Goal: Task Accomplishment & Management: Manage account settings

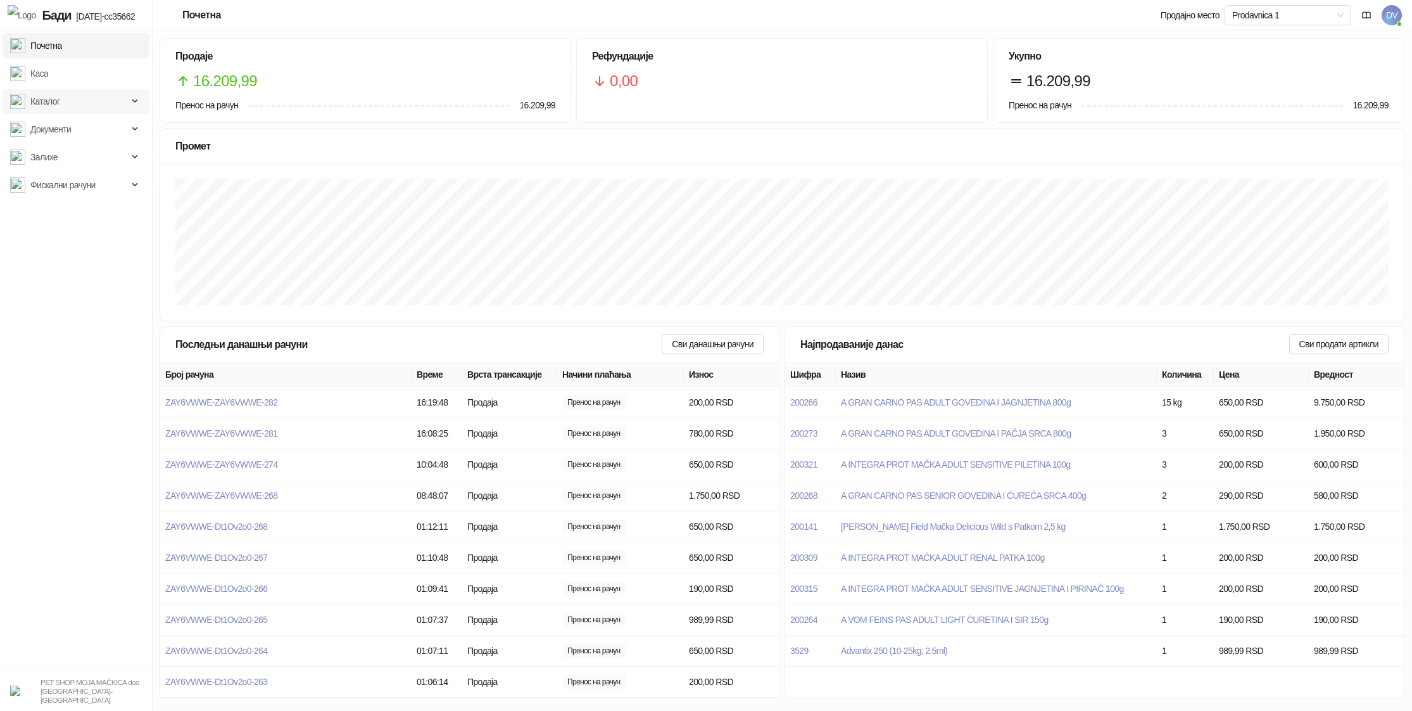
click at [54, 103] on span "Каталог" at bounding box center [44, 101] width 29 height 25
click at [60, 180] on link "Артикли" at bounding box center [40, 184] width 51 height 25
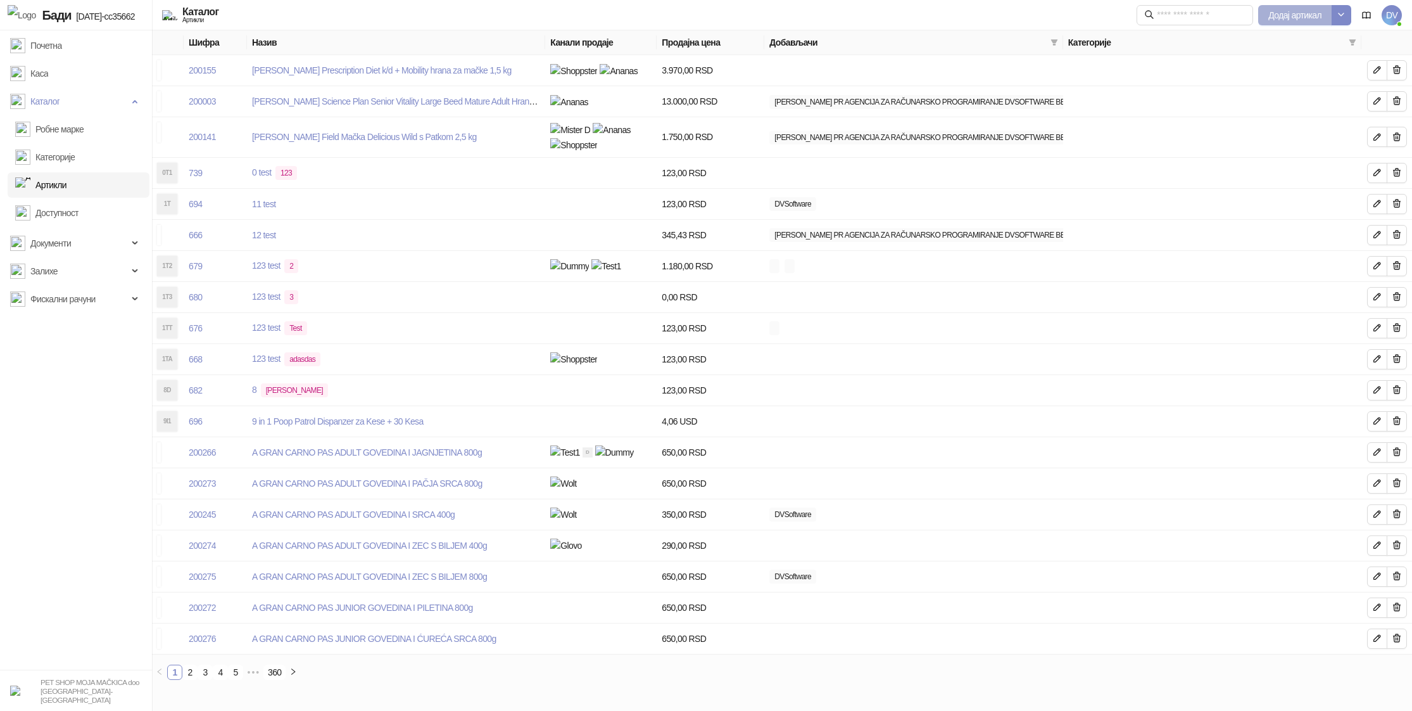
click at [1289, 20] on span "Додај артикал" at bounding box center [1295, 15] width 53 height 10
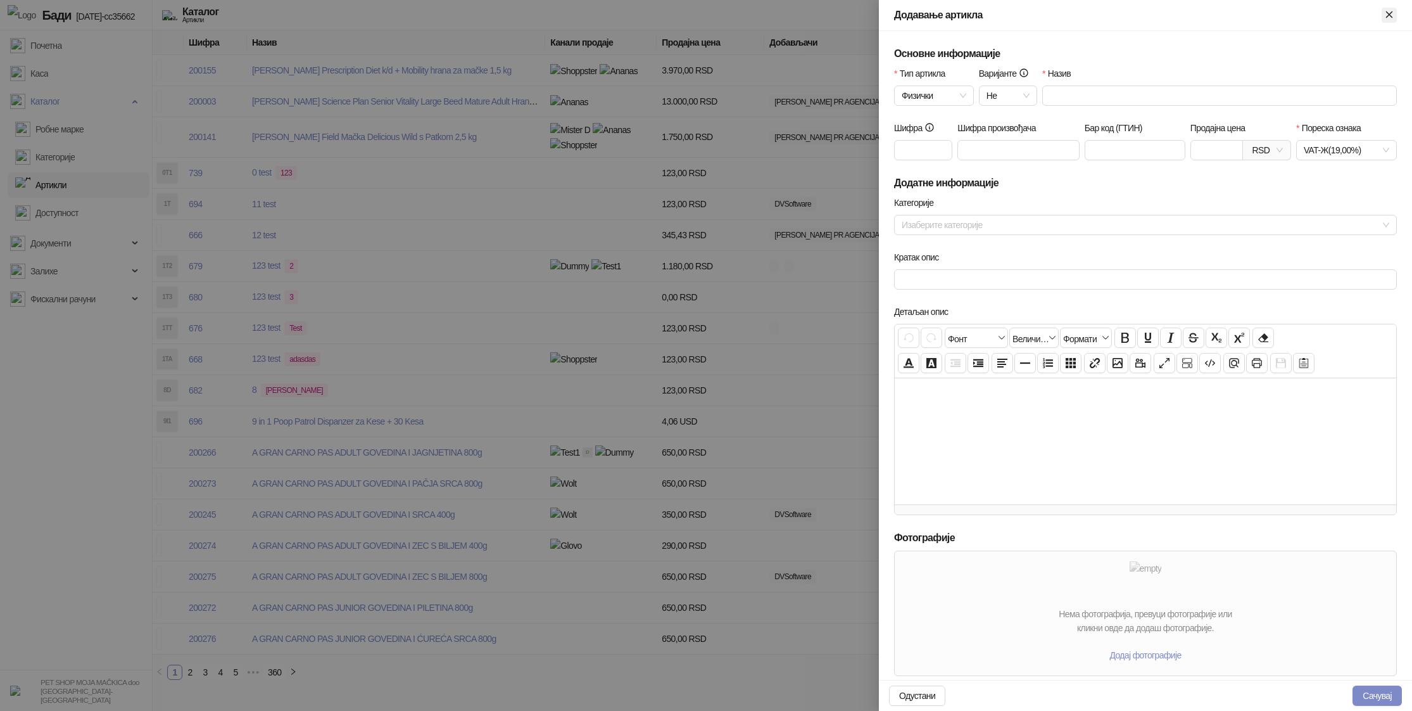
click at [1393, 18] on icon "Close" at bounding box center [1389, 14] width 11 height 11
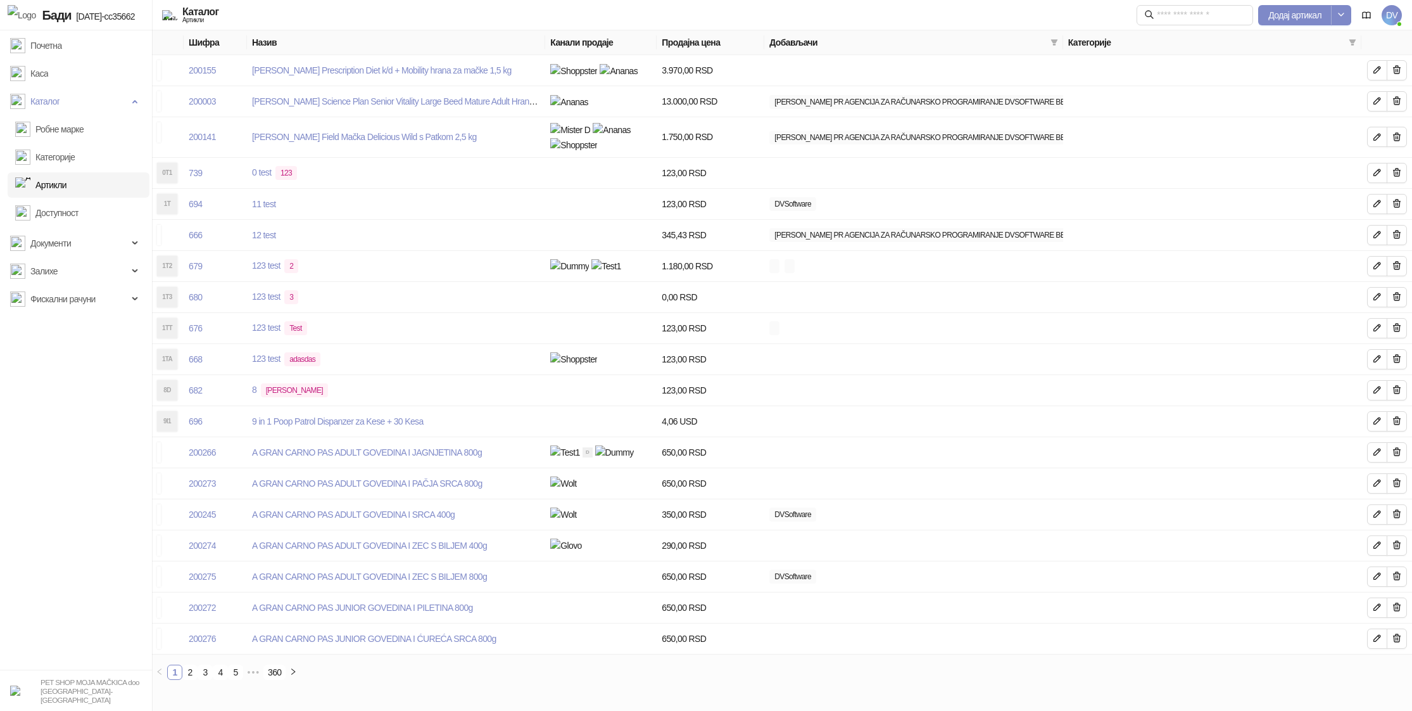
click at [1388, 31] on th at bounding box center [1387, 42] width 51 height 25
click at [1395, 12] on span "DV" at bounding box center [1392, 15] width 20 height 20
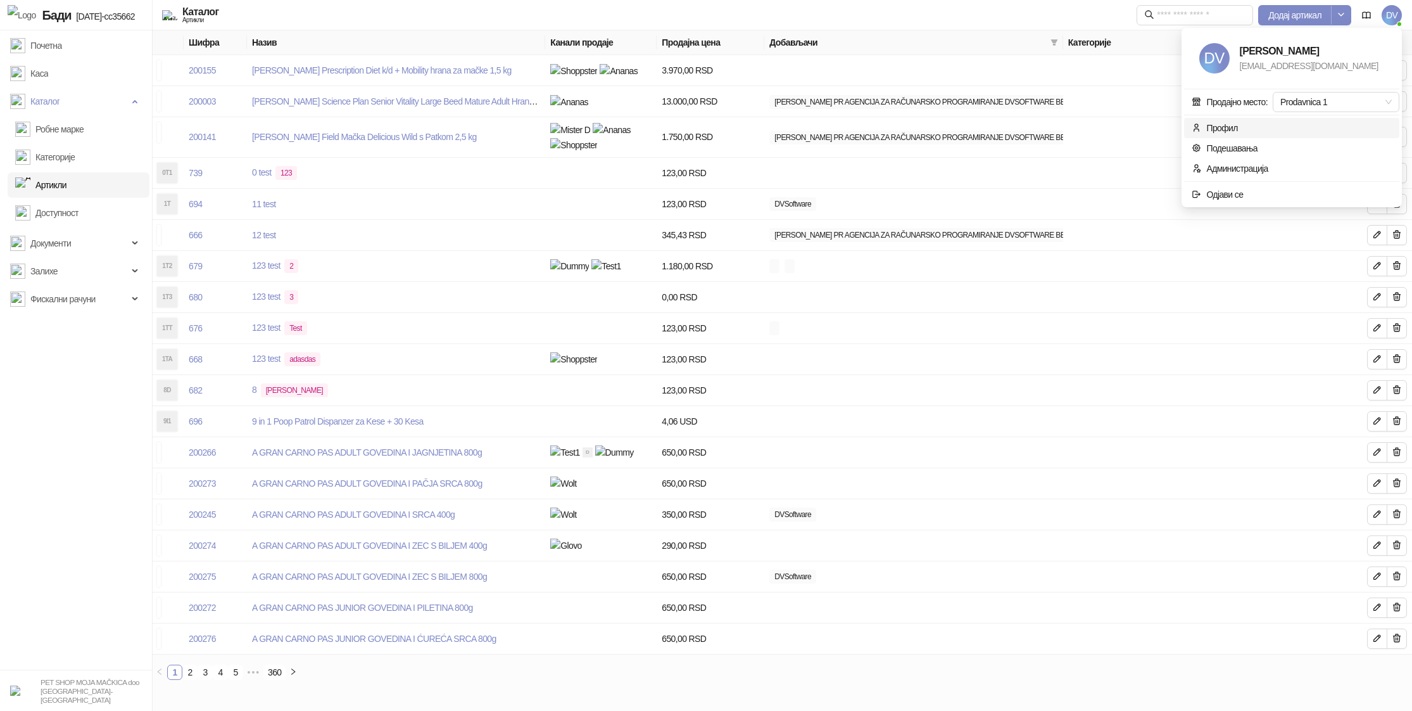
click at [1248, 122] on span "Профил" at bounding box center [1292, 128] width 201 height 14
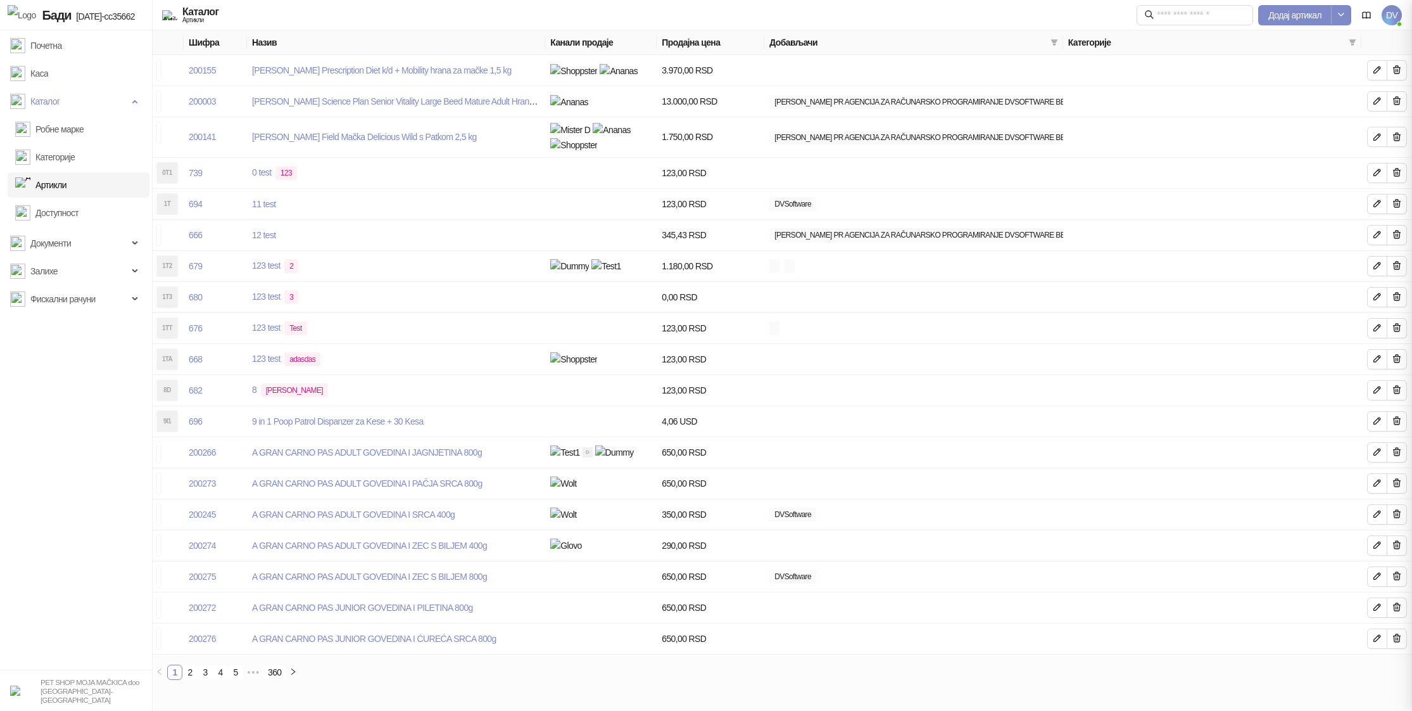
type input "**********"
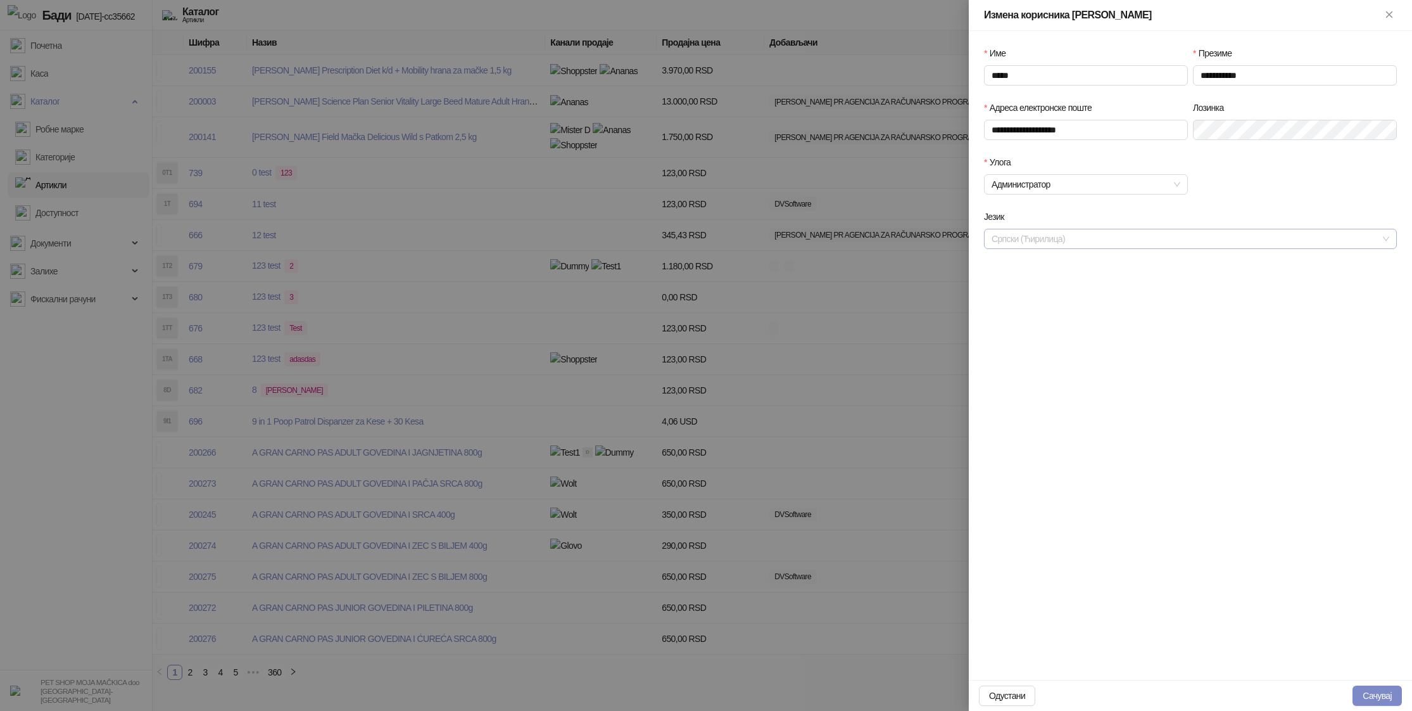
click at [1066, 248] on div "Српски (Ћирилица)" at bounding box center [1190, 239] width 413 height 20
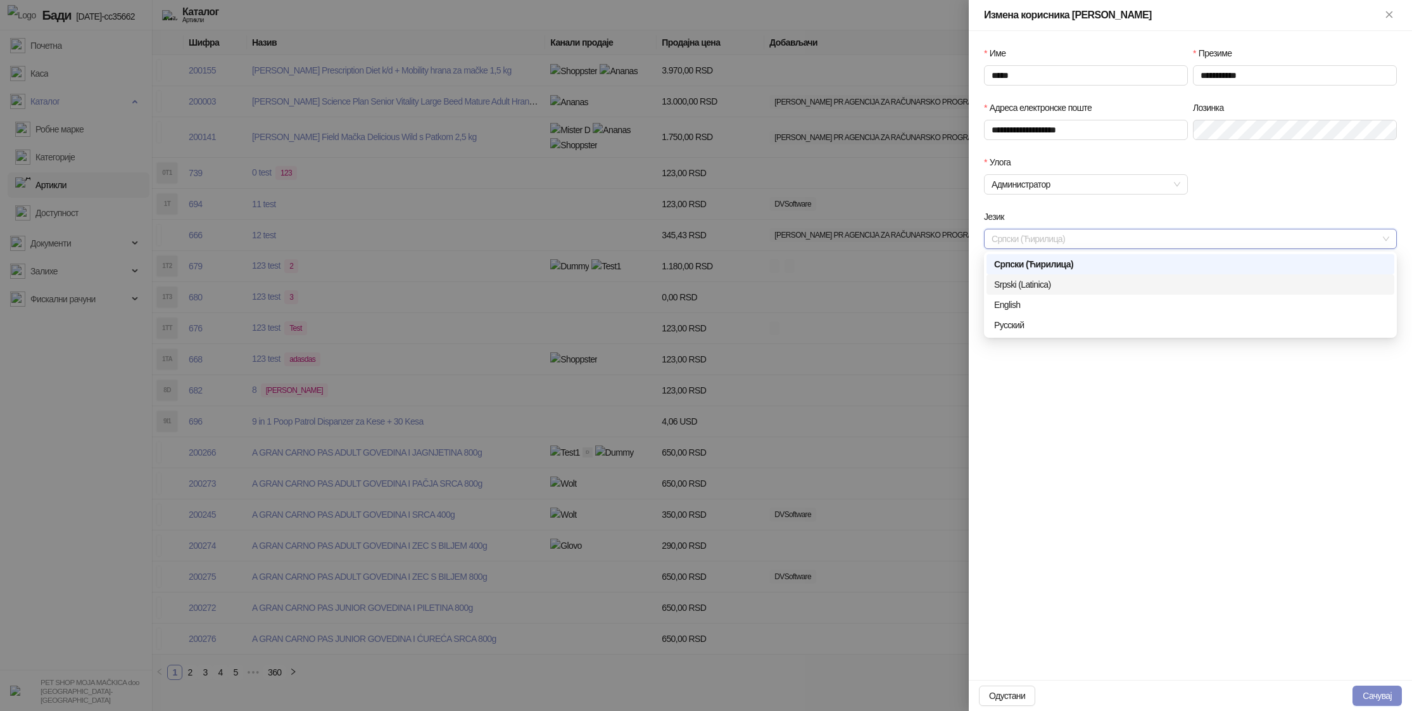
click at [1047, 279] on div "Srpski (Latinica)" at bounding box center [1190, 284] width 393 height 14
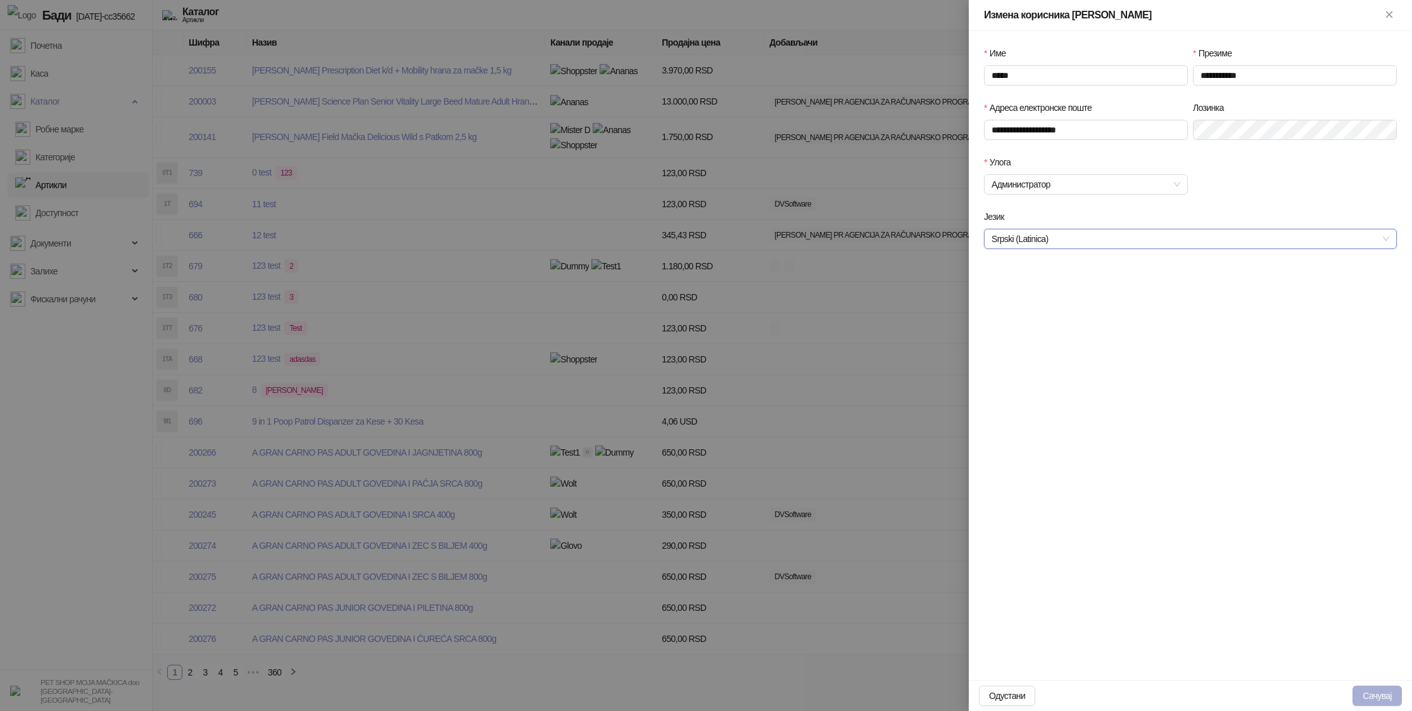
click at [1367, 702] on button "Сачувај" at bounding box center [1377, 695] width 49 height 20
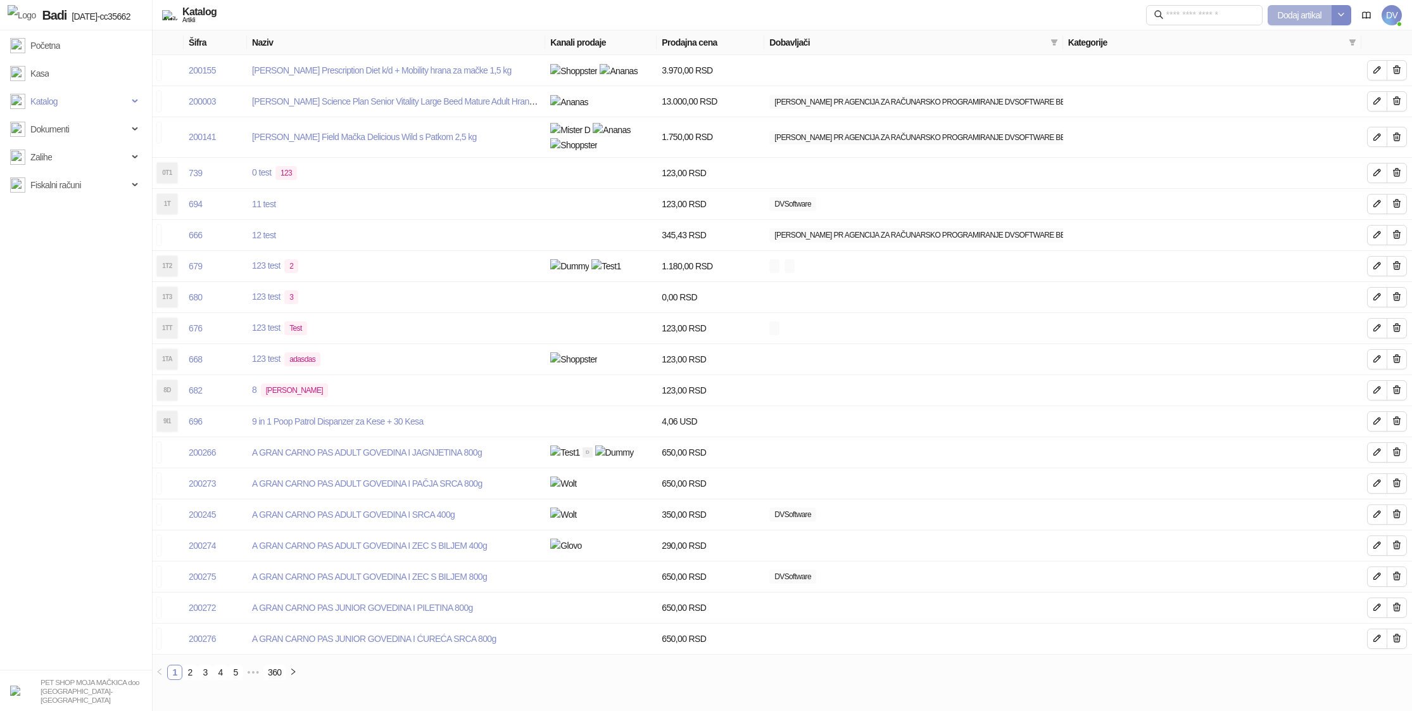
click at [1301, 8] on button "Dodaj artikal" at bounding box center [1300, 15] width 65 height 20
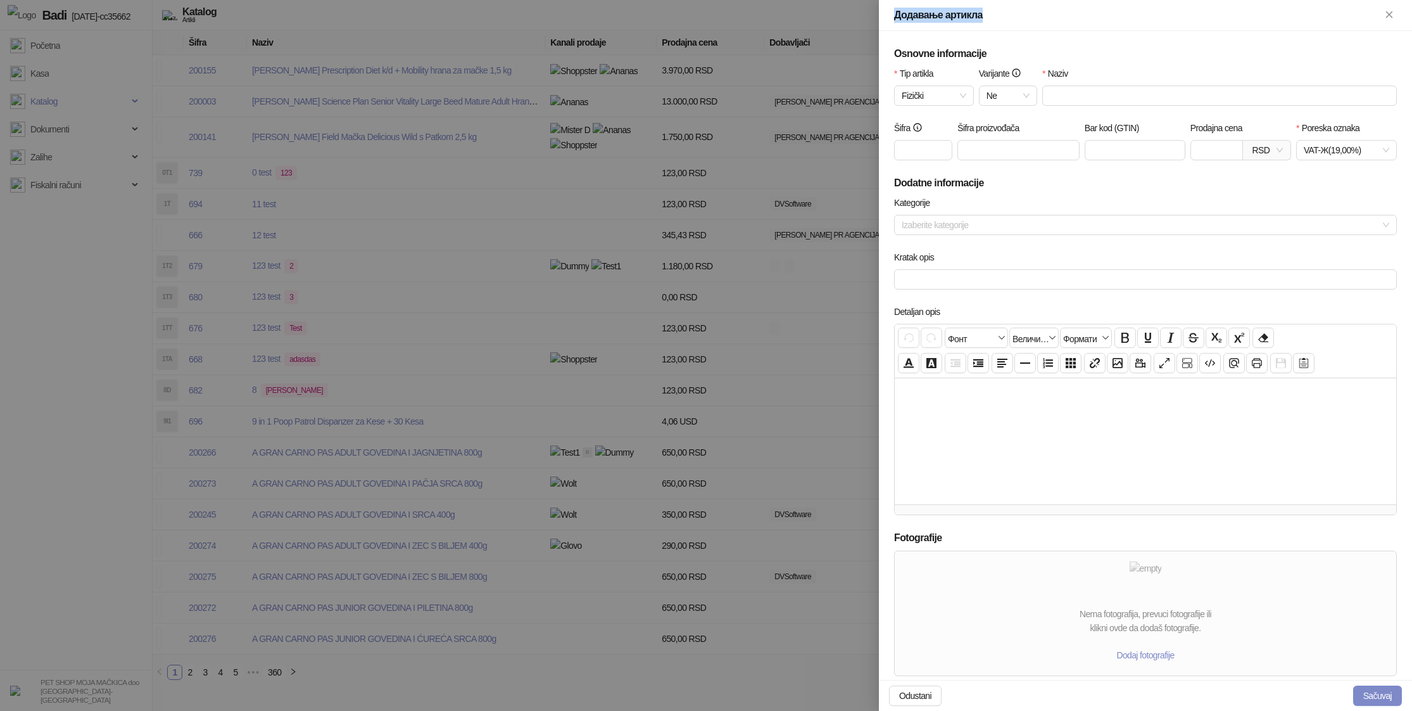
drag, startPoint x: 999, startPoint y: 17, endPoint x: 883, endPoint y: 15, distance: 115.3
click at [883, 15] on div "Додавање артикла" at bounding box center [1145, 15] width 533 height 31
copy div "Додавање артикла"
click at [403, 54] on div at bounding box center [706, 355] width 1412 height 711
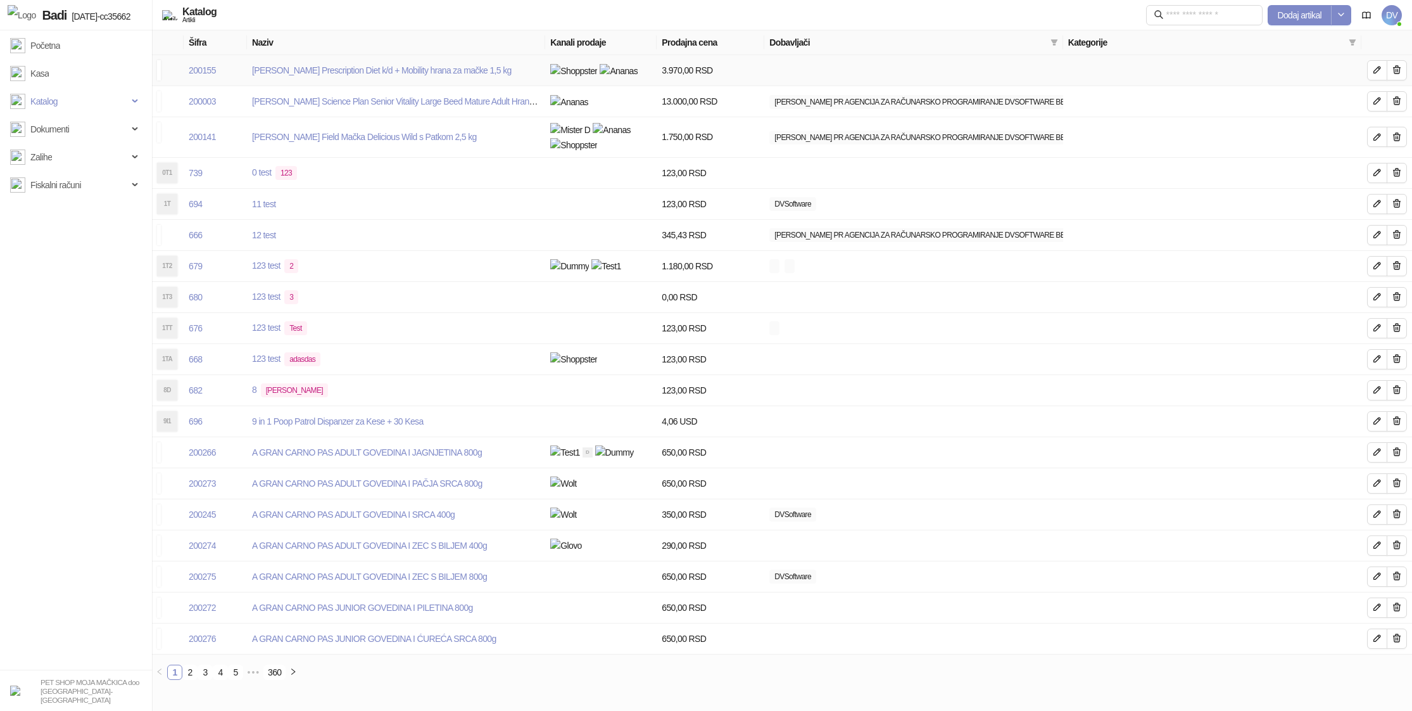
click at [403, 72] on link "[PERSON_NAME] Prescription Diet k/d + Mobility hrana za [PERSON_NAME] 1,5 kg" at bounding box center [382, 70] width 260 height 10
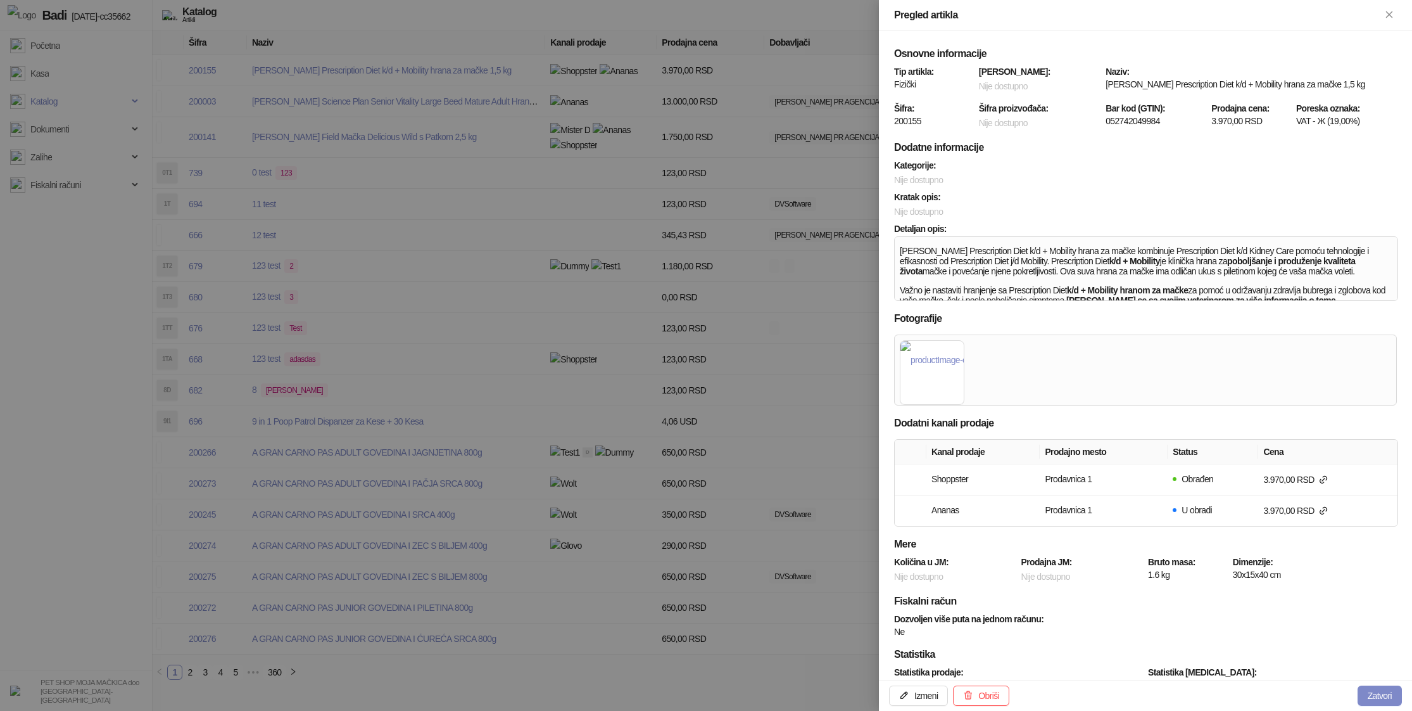
click at [447, 128] on div at bounding box center [706, 355] width 1412 height 711
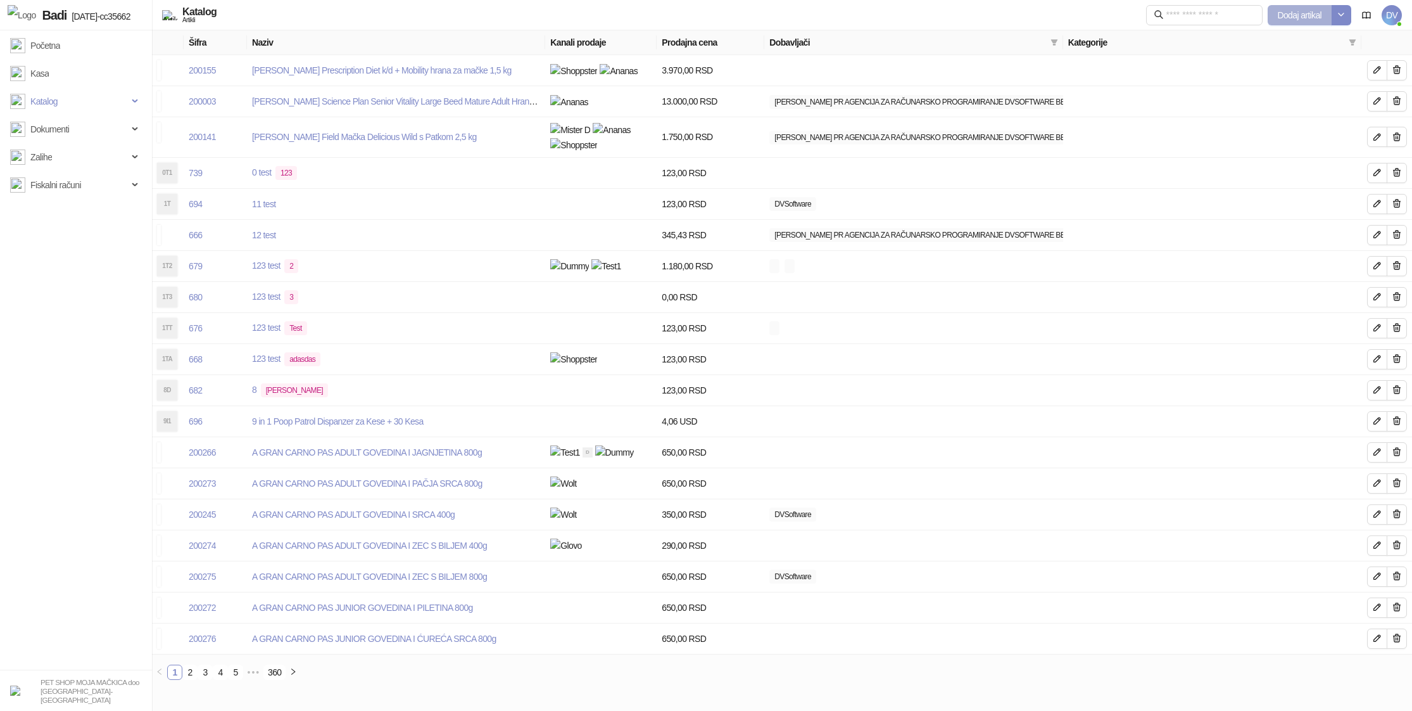
click at [1319, 17] on span "Dodaj artikal" at bounding box center [1300, 15] width 44 height 10
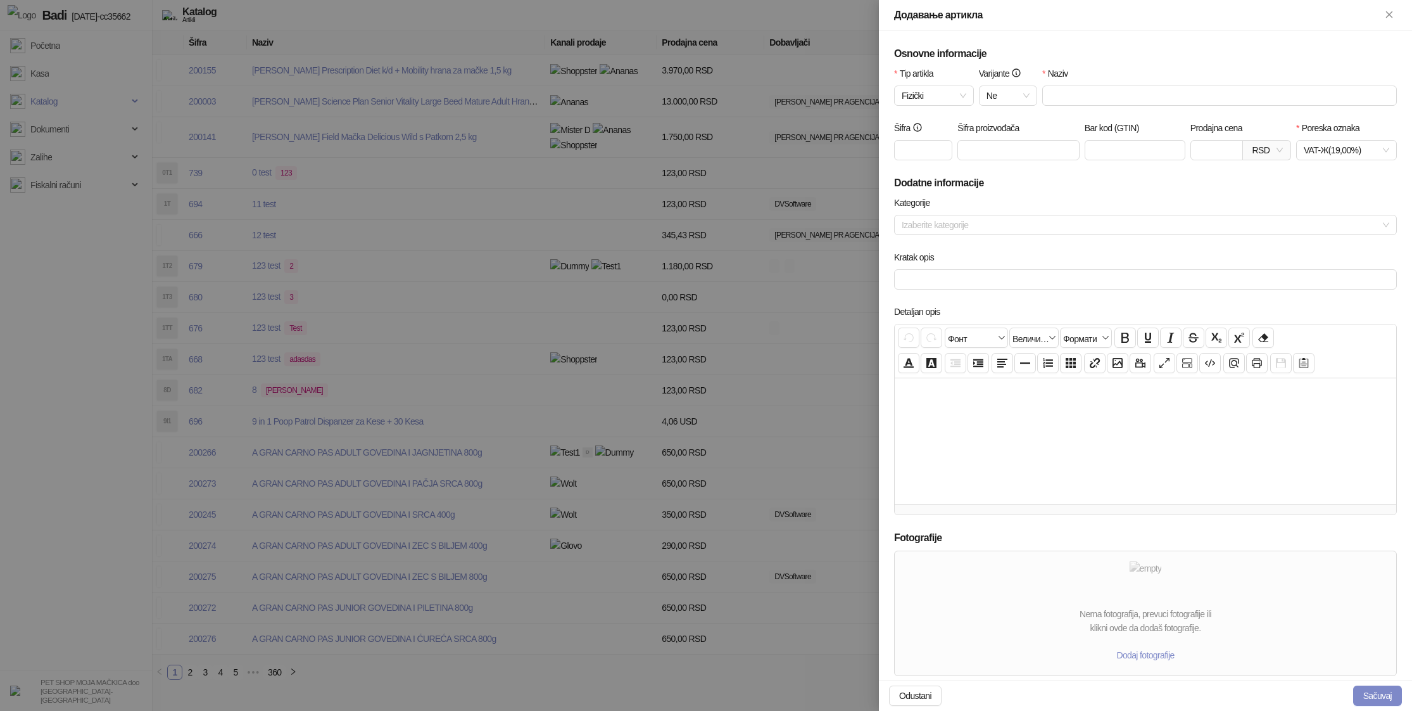
click at [369, 81] on div at bounding box center [706, 355] width 1412 height 711
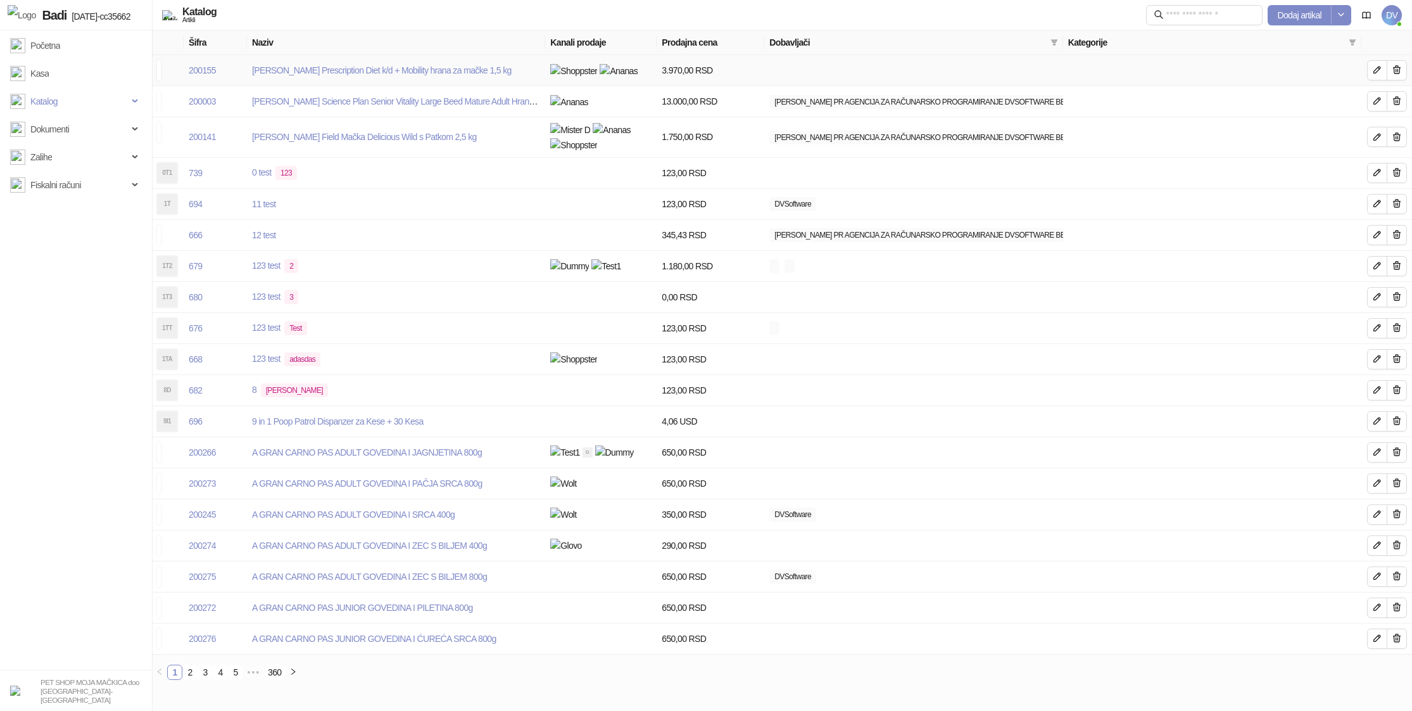
click at [370, 74] on link "[PERSON_NAME] Prescription Diet k/d + Mobility hrana za [PERSON_NAME] 1,5 kg" at bounding box center [382, 70] width 260 height 10
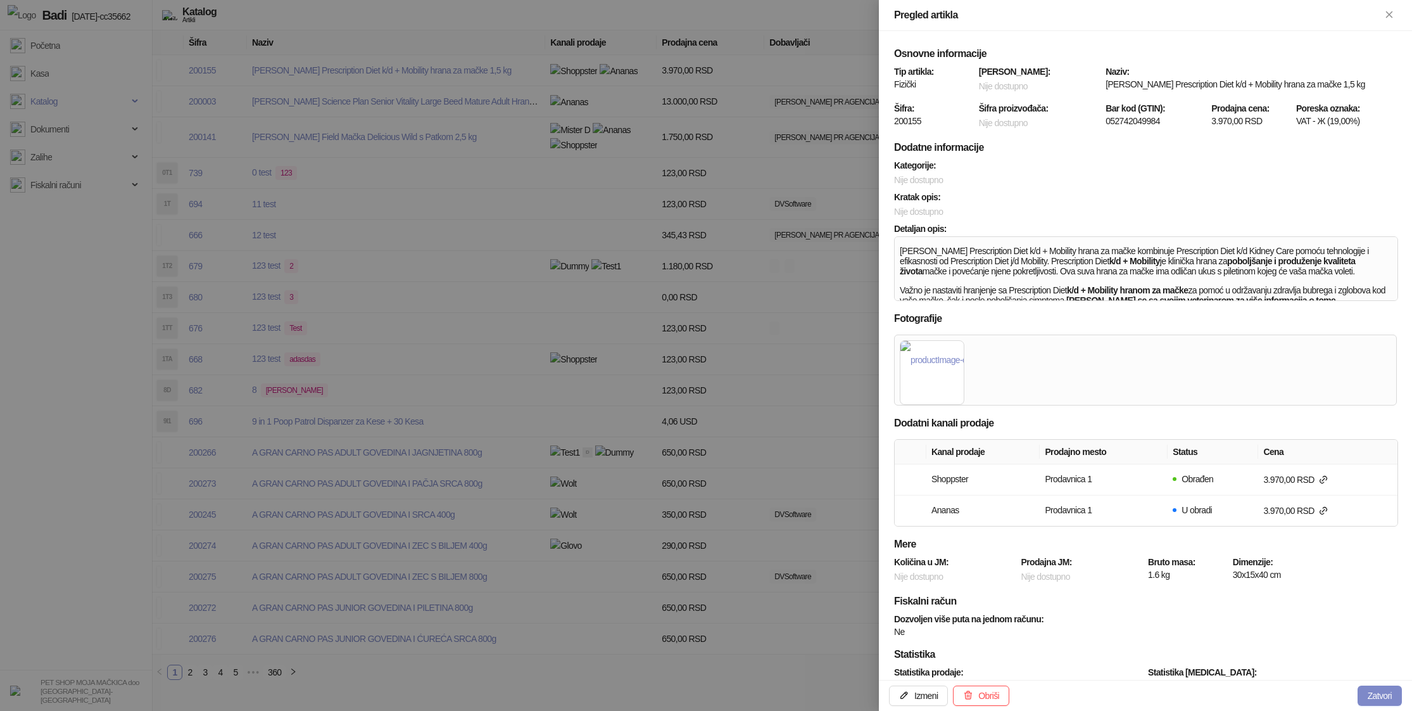
click at [650, 127] on div at bounding box center [706, 355] width 1412 height 711
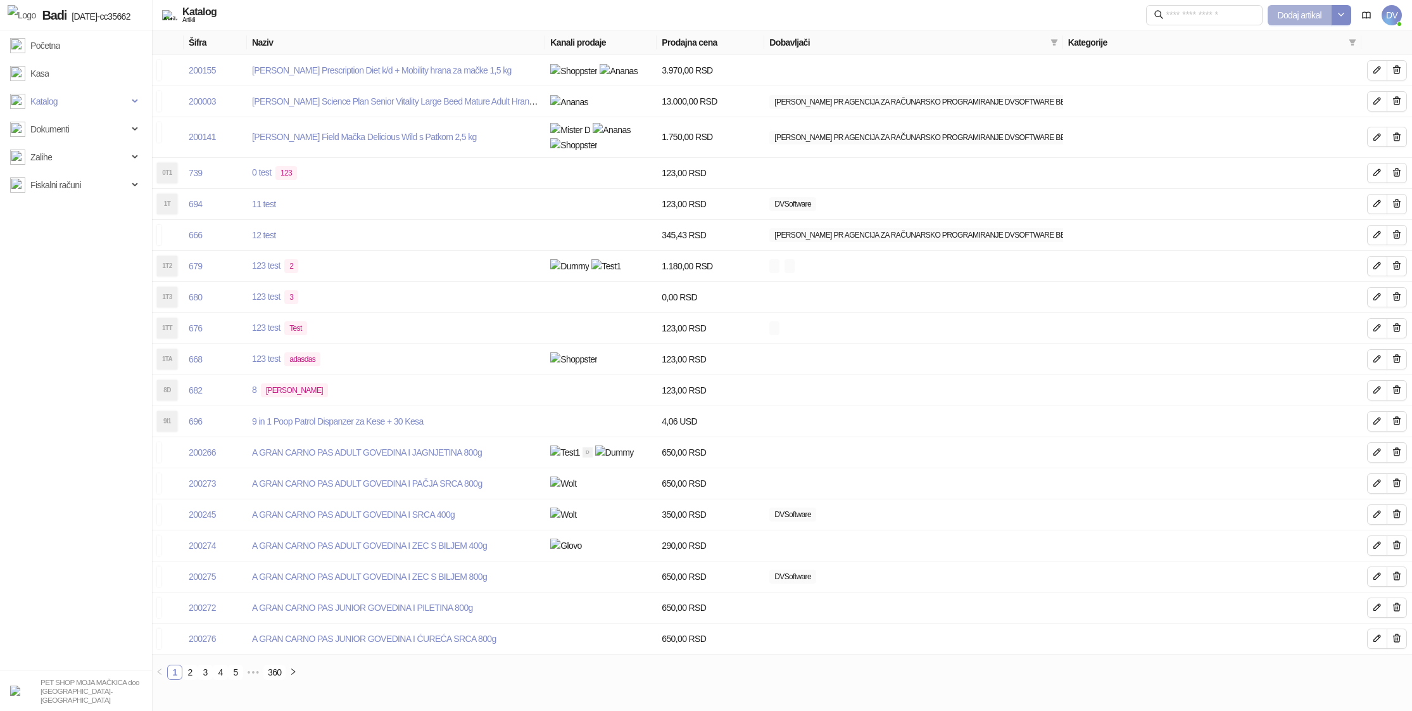
click at [1314, 8] on button "Dodaj artikal" at bounding box center [1300, 15] width 65 height 20
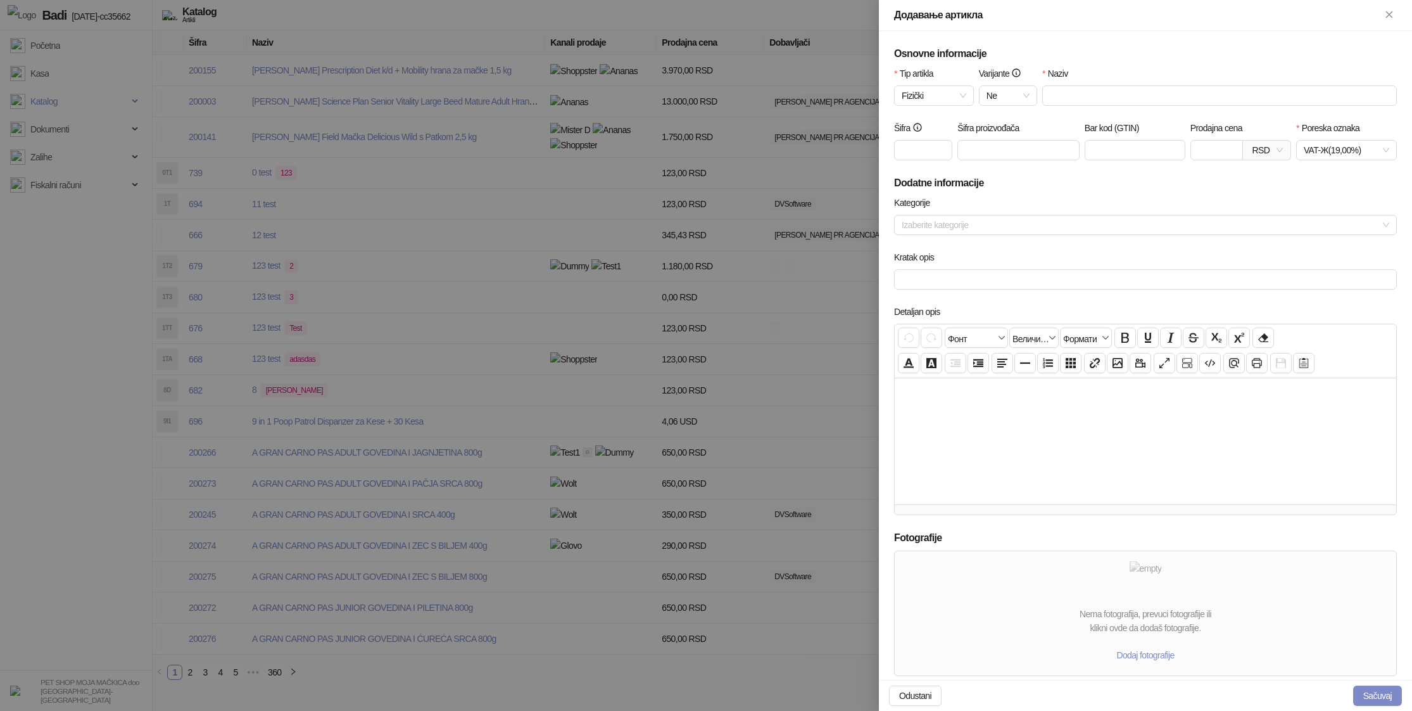
click at [801, 105] on div at bounding box center [706, 355] width 1412 height 711
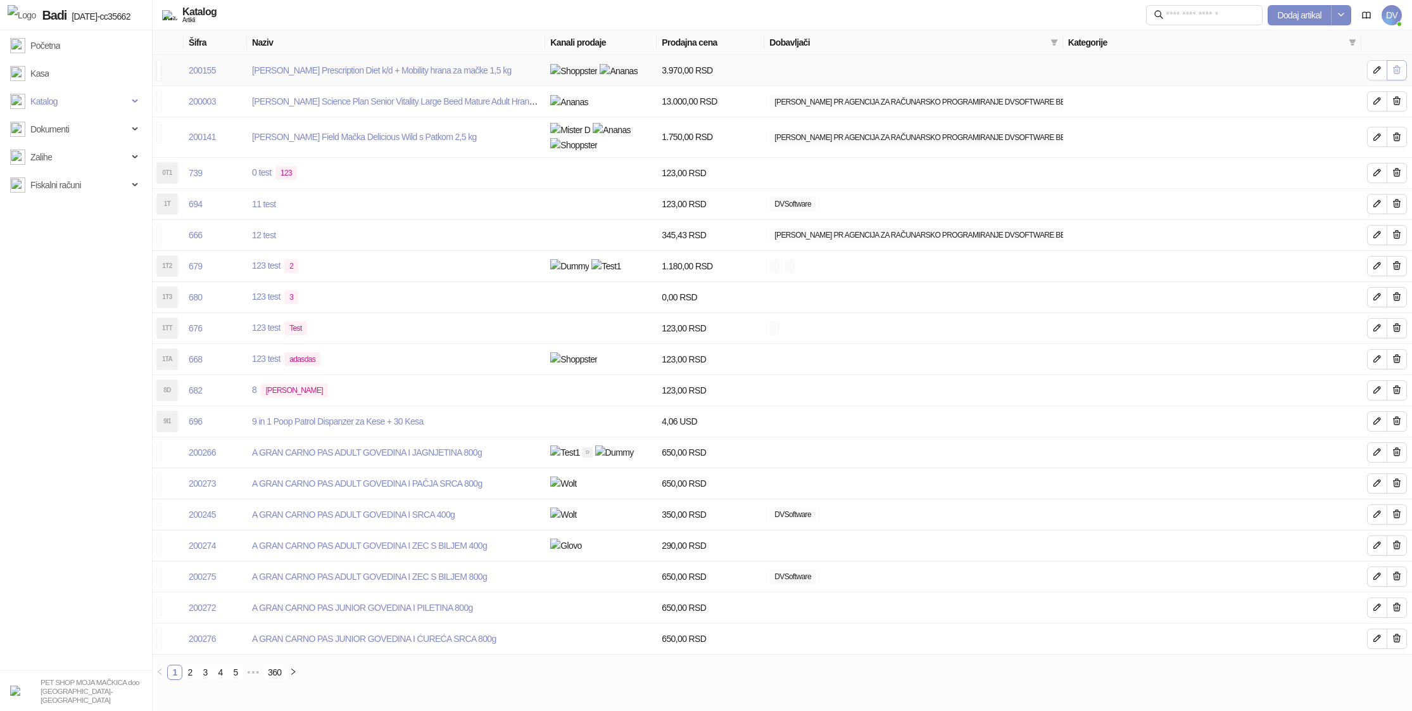
click at [1395, 72] on icon "button" at bounding box center [1397, 70] width 10 height 10
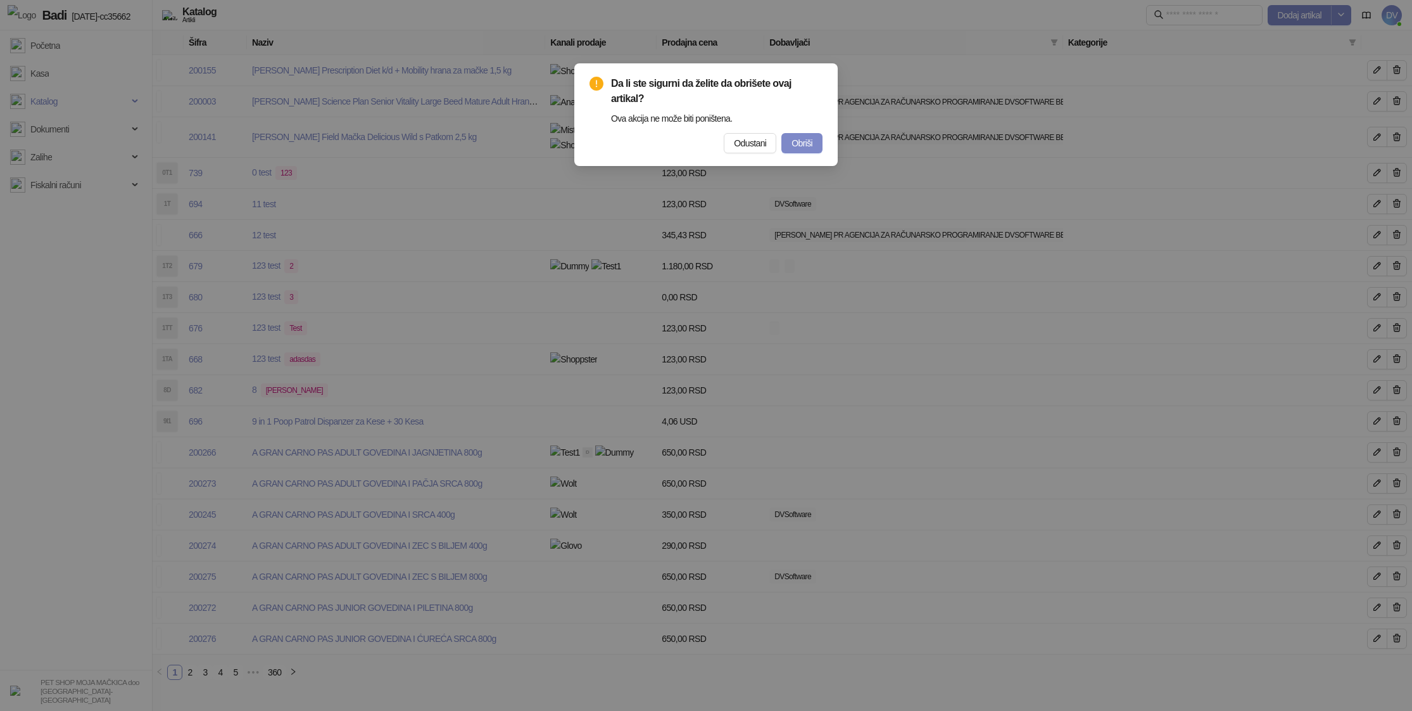
click at [950, 329] on div "Da li ste sigurni da želite da obrišete ovaj artikal? Ova akcija ne može biti p…" at bounding box center [706, 355] width 1412 height 711
click at [750, 152] on button "Odustani" at bounding box center [750, 143] width 53 height 20
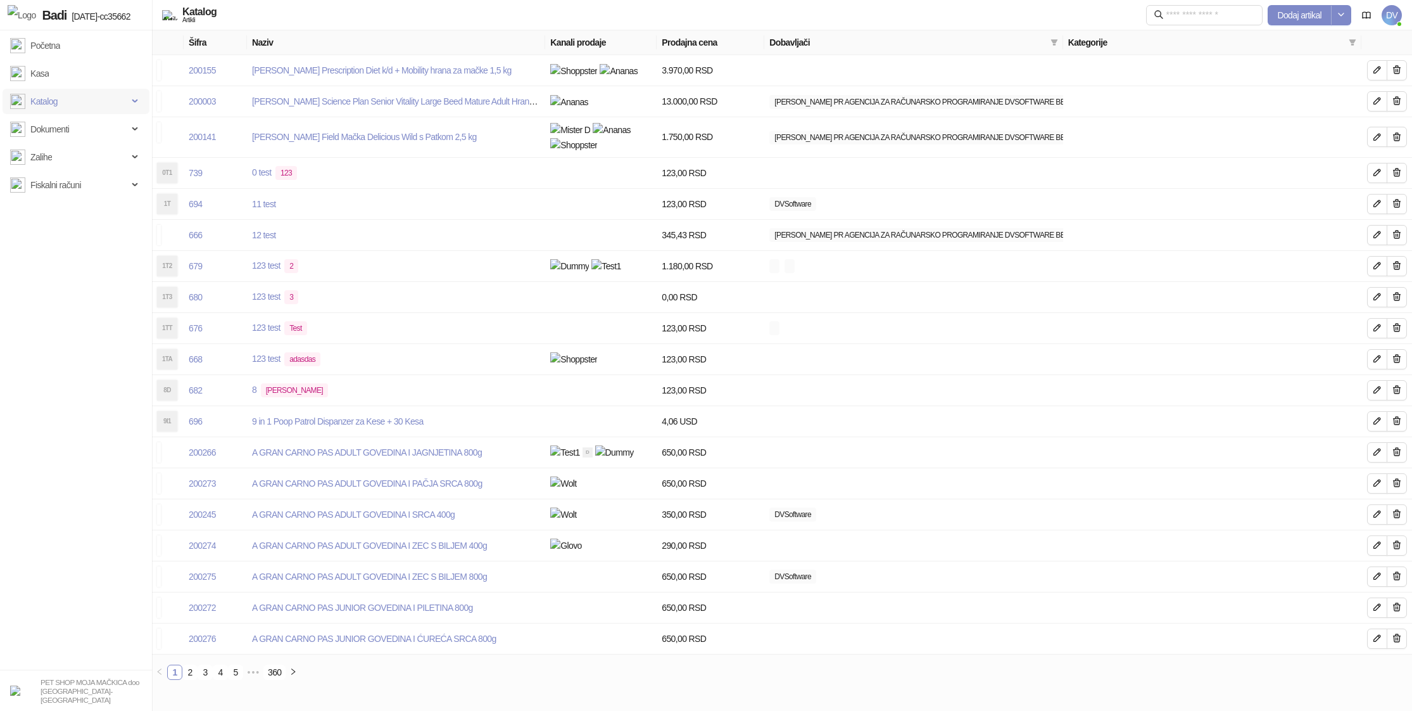
click at [84, 103] on span "Katalog" at bounding box center [69, 101] width 118 height 25
click at [72, 153] on link "Kategorije" at bounding box center [43, 156] width 56 height 25
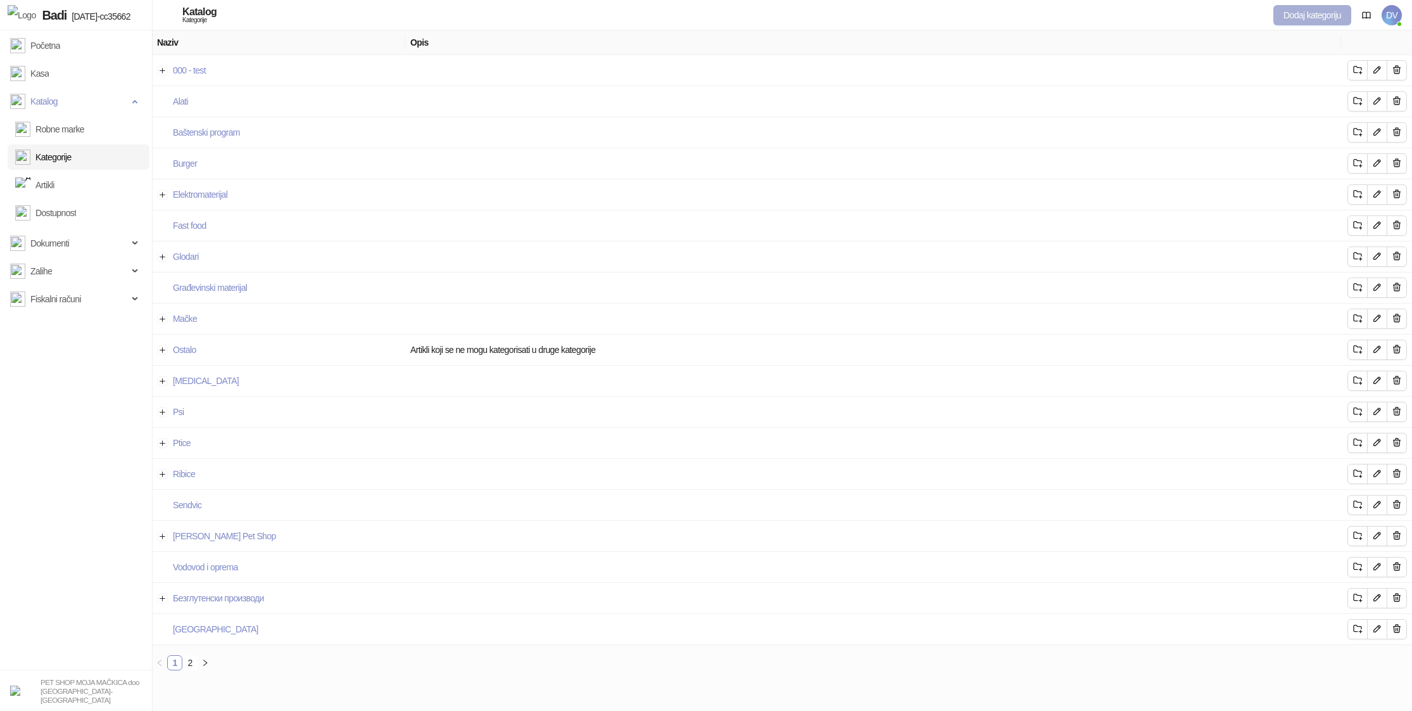
click at [1285, 17] on span "Dodaj kategoriju" at bounding box center [1313, 15] width 58 height 10
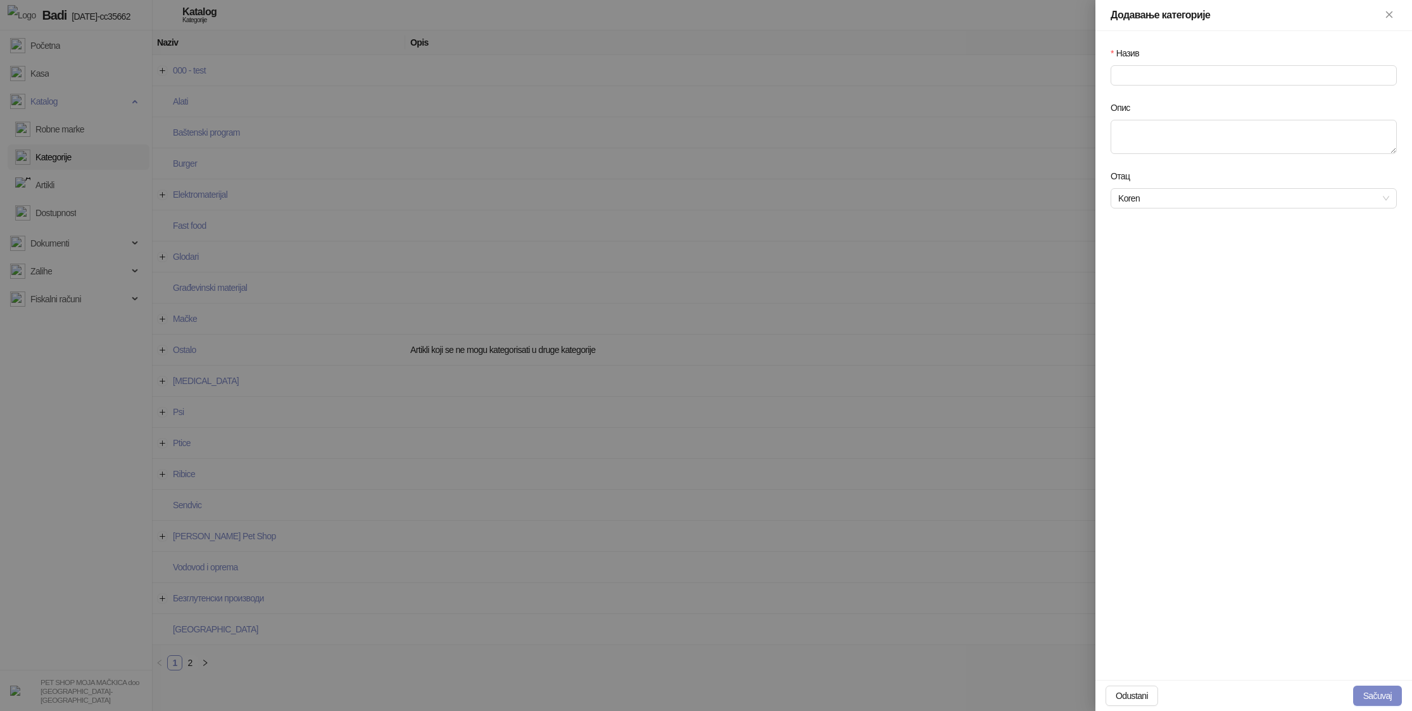
click at [966, 87] on div at bounding box center [706, 355] width 1412 height 711
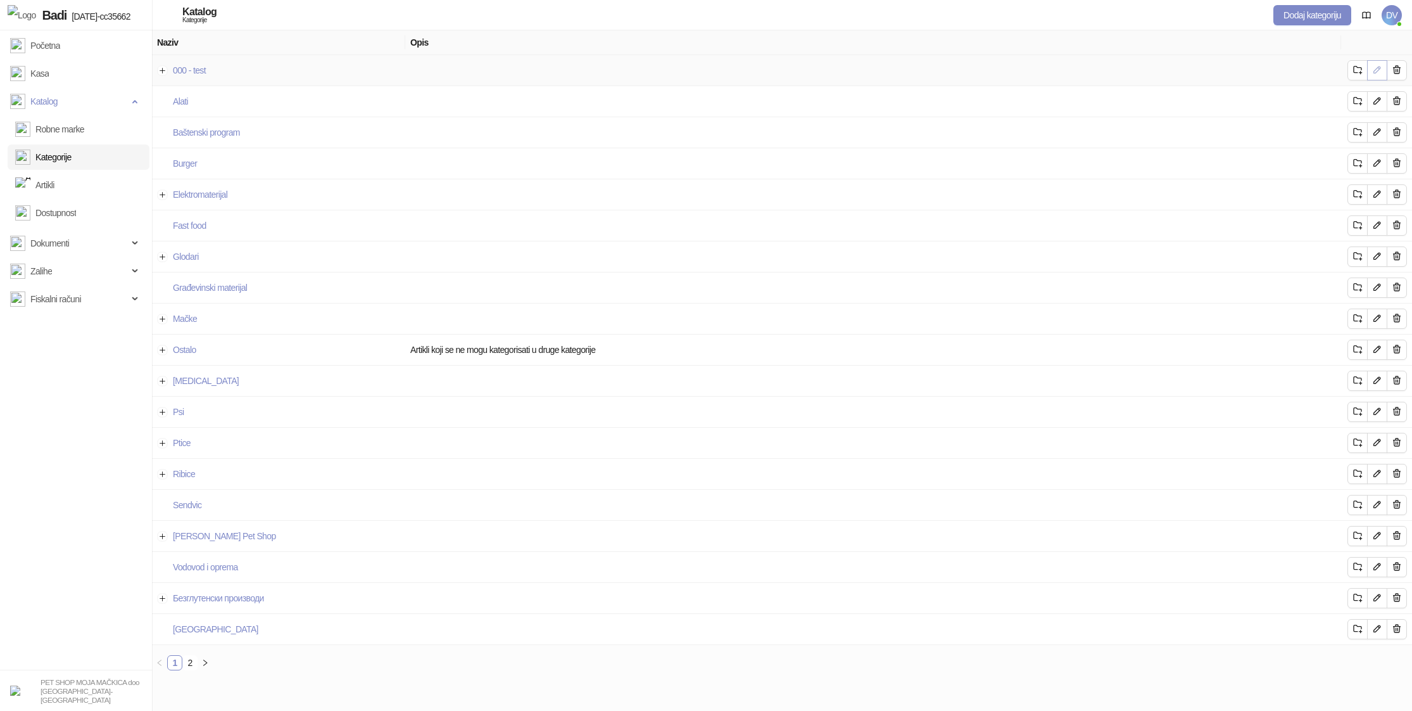
click at [1376, 67] on icon "button" at bounding box center [1377, 70] width 10 height 10
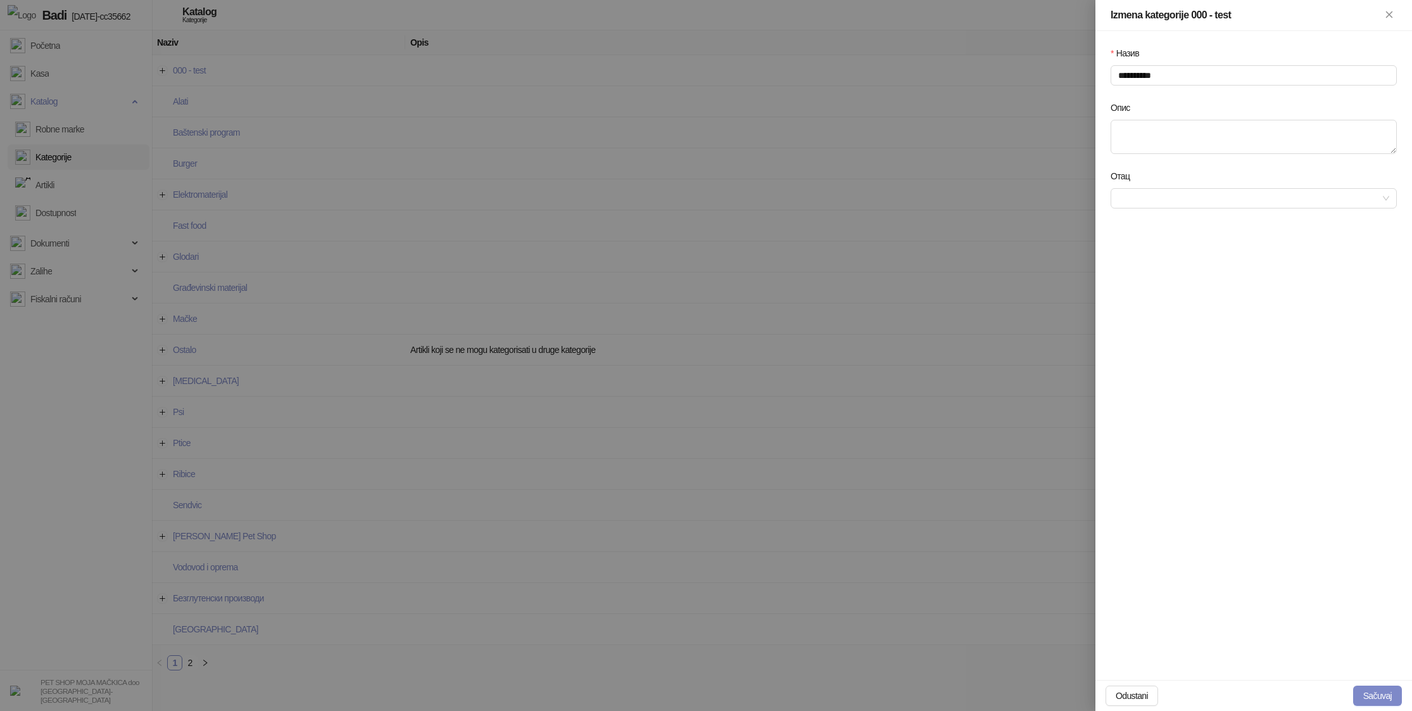
click at [897, 136] on div at bounding box center [706, 355] width 1412 height 711
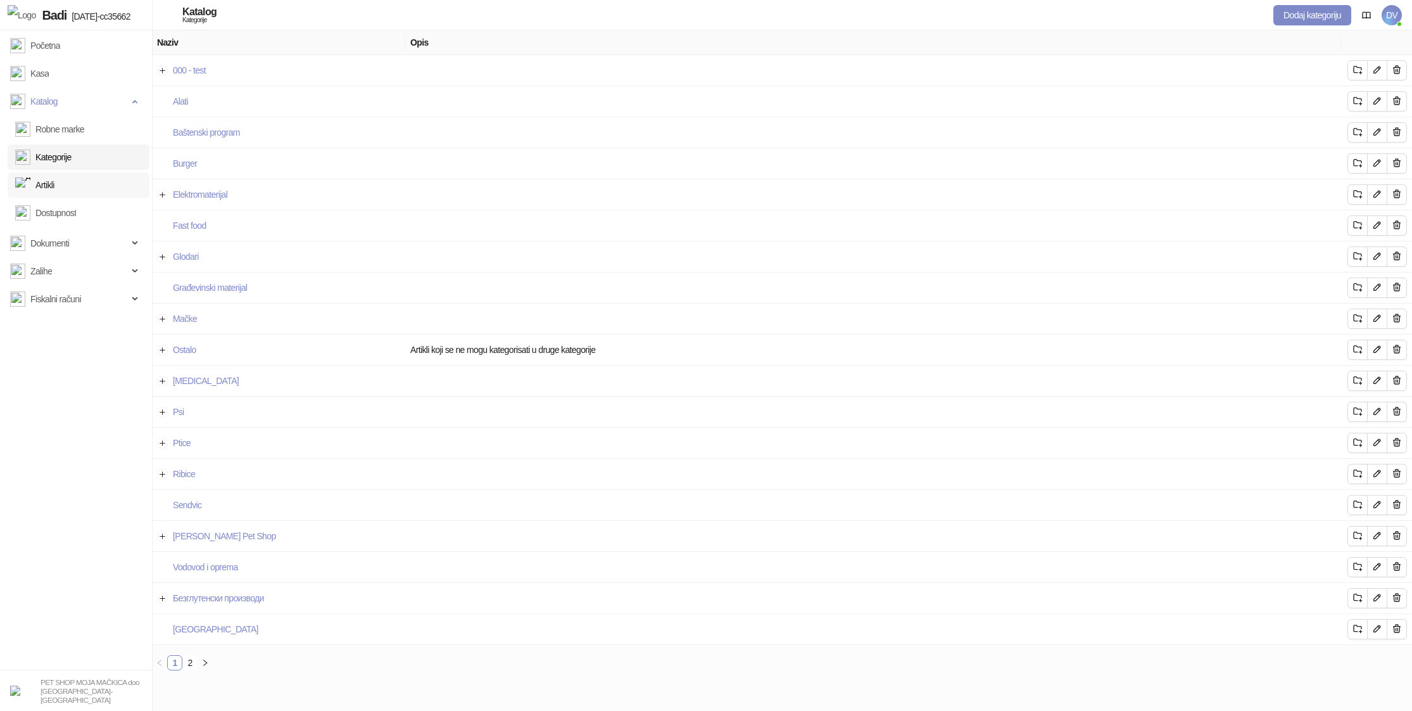
click at [54, 177] on link "Artikli" at bounding box center [34, 184] width 39 height 25
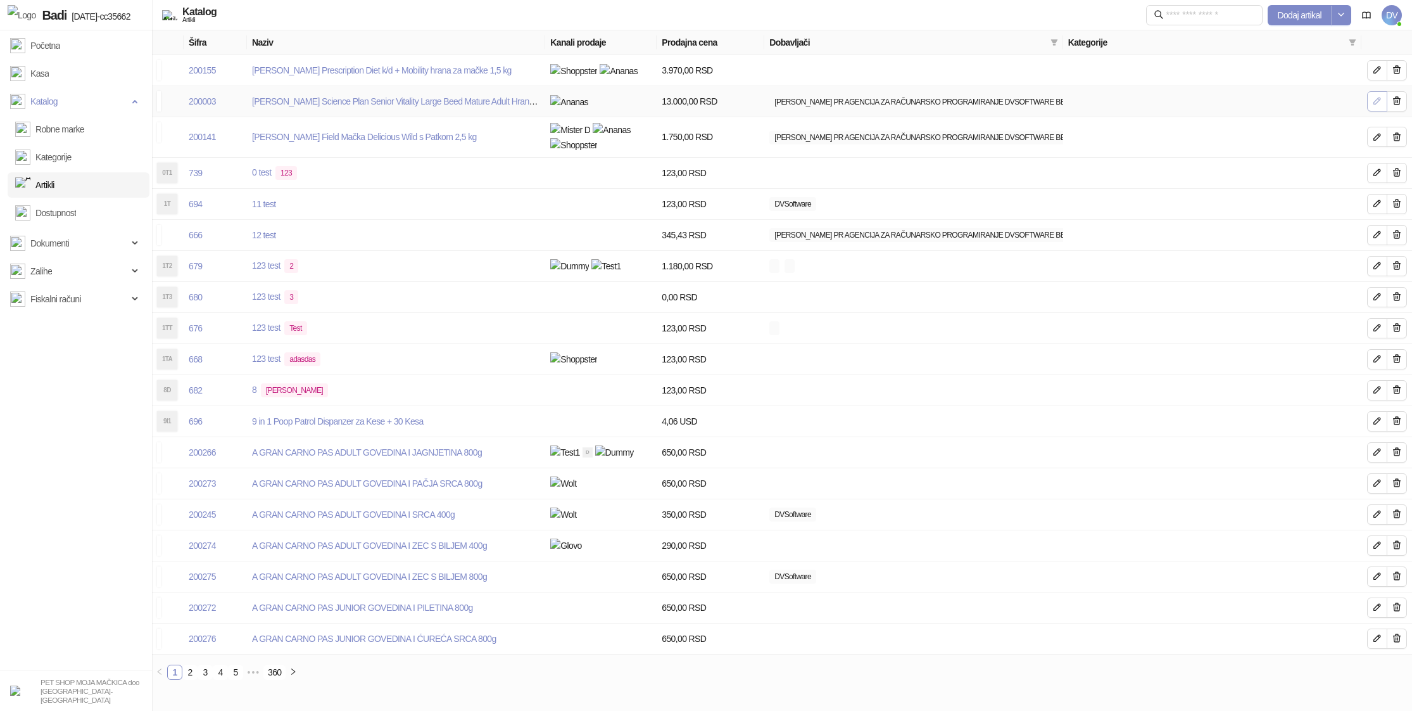
click at [1383, 101] on button "button" at bounding box center [1377, 101] width 20 height 20
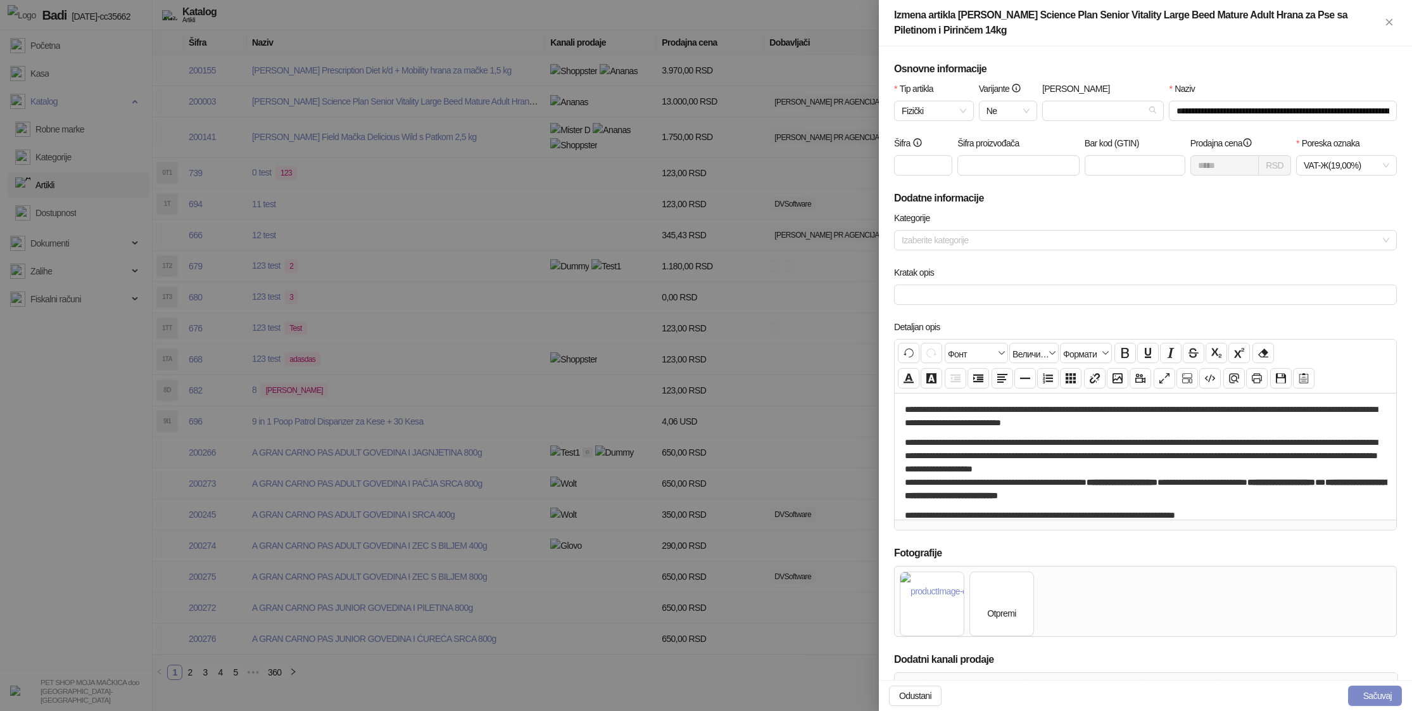
click at [724, 206] on div at bounding box center [706, 355] width 1412 height 711
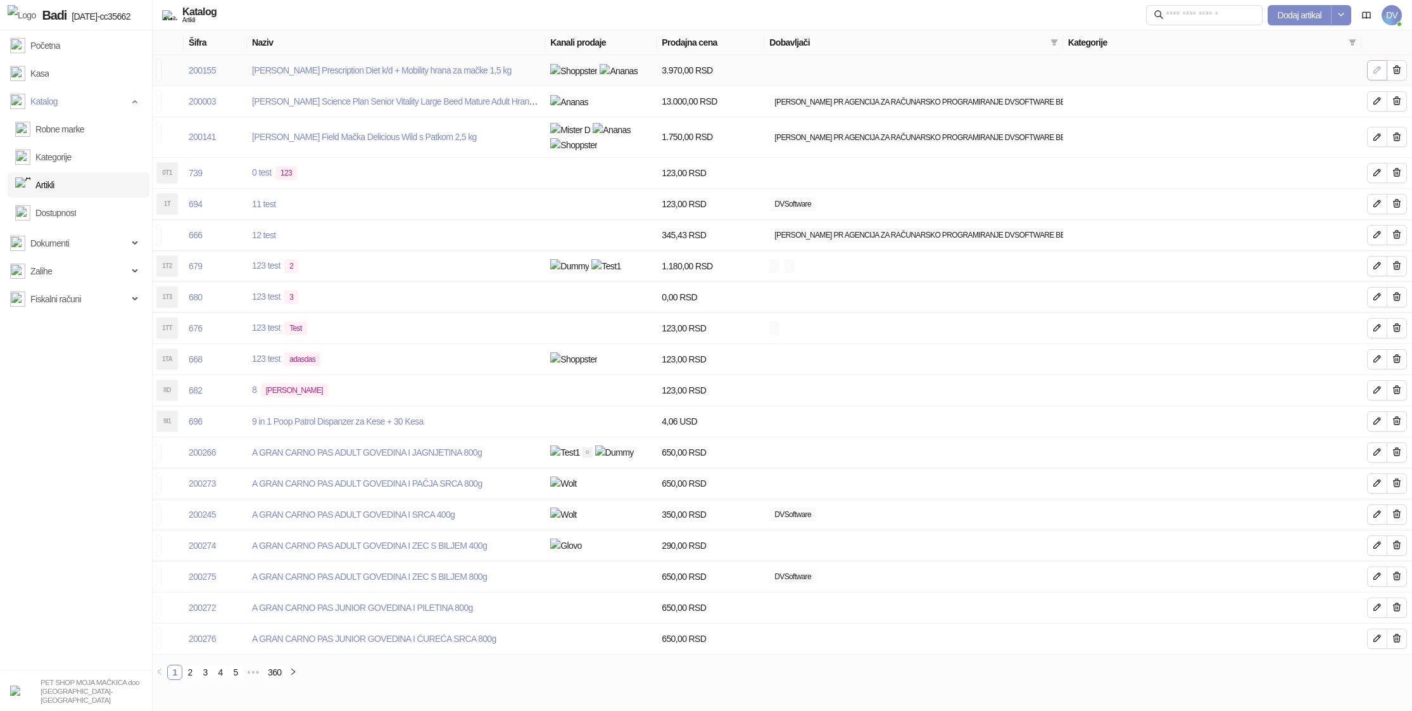
click at [1377, 70] on icon "button" at bounding box center [1377, 70] width 10 height 10
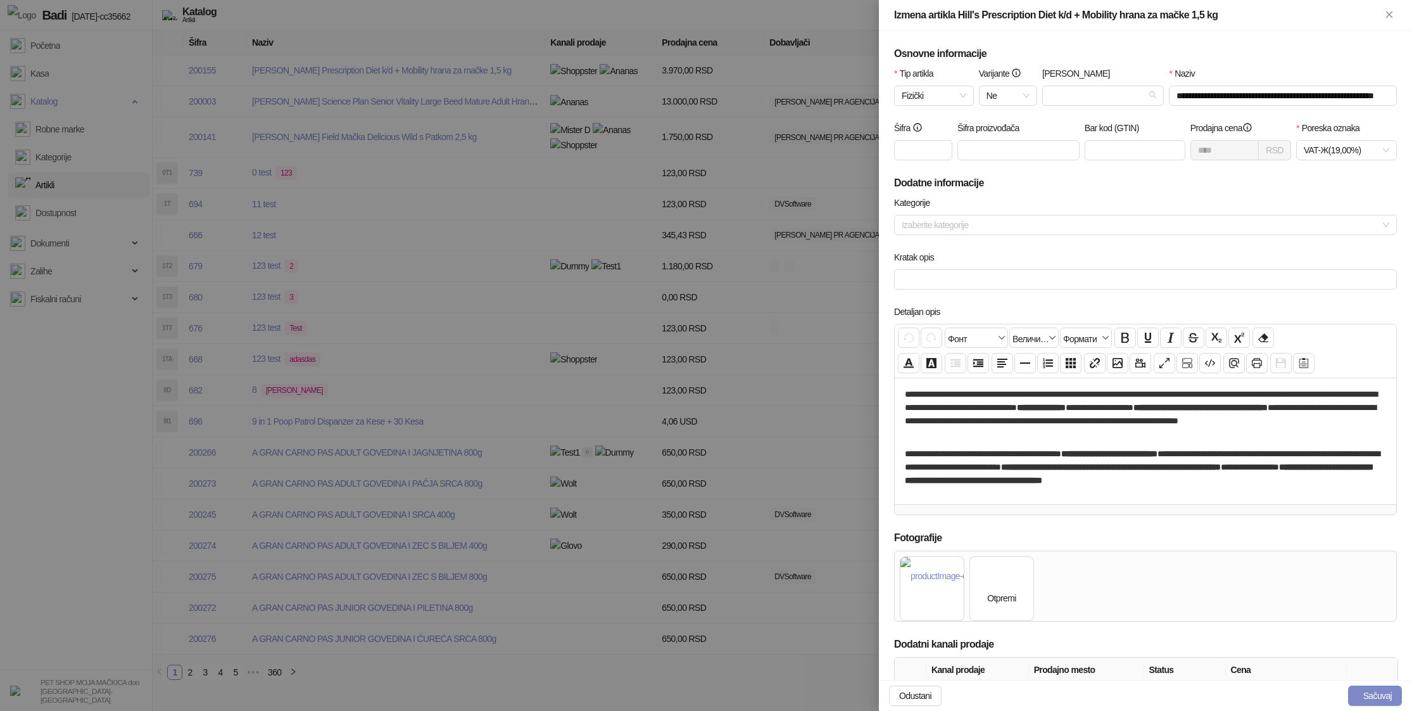
click at [721, 183] on div at bounding box center [706, 355] width 1412 height 711
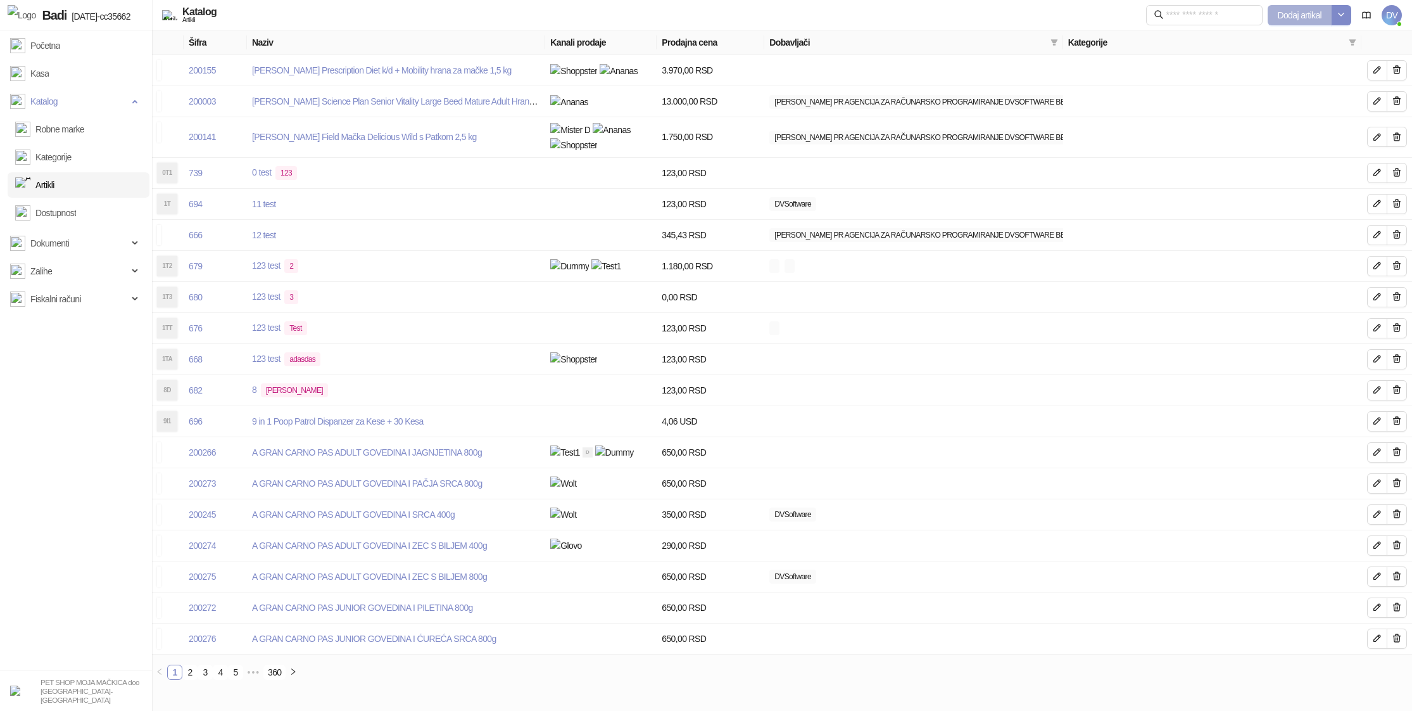
click at [1314, 20] on span "Dodaj artikal" at bounding box center [1300, 15] width 44 height 10
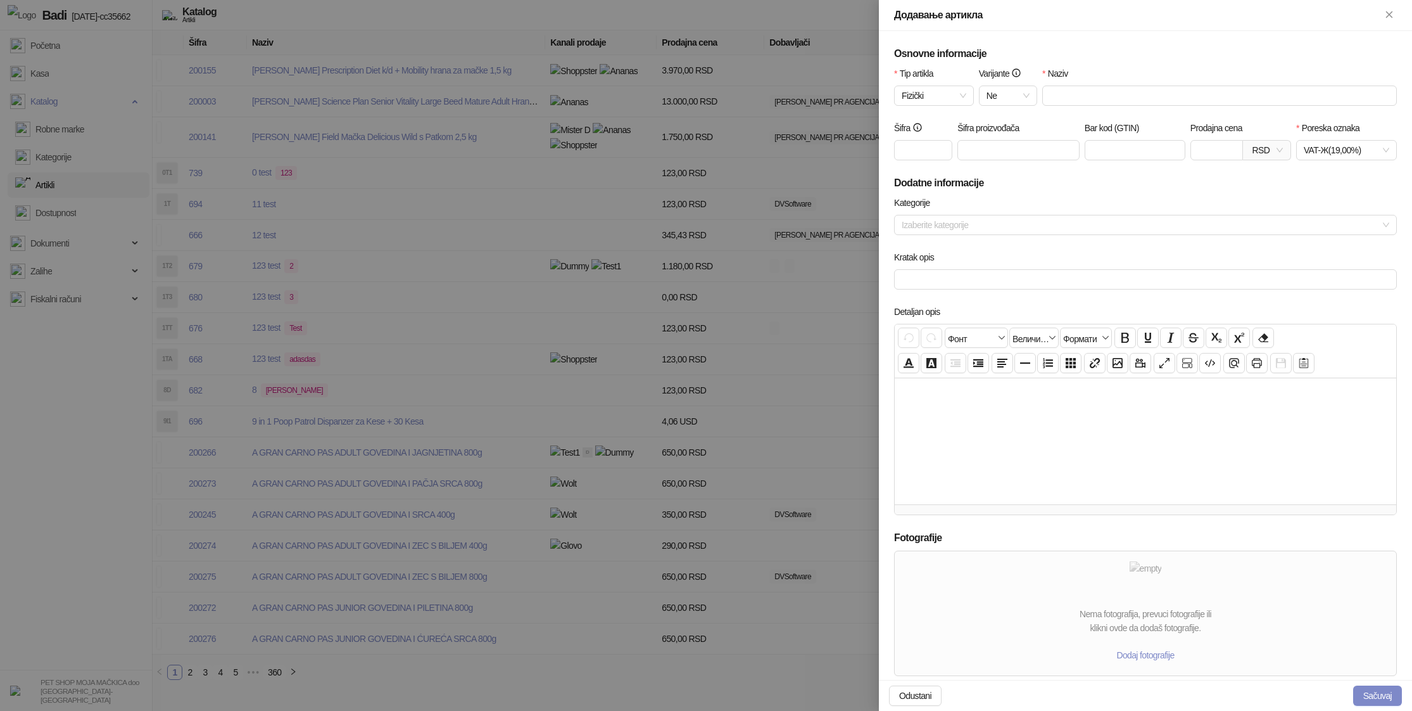
click at [823, 163] on div at bounding box center [706, 355] width 1412 height 711
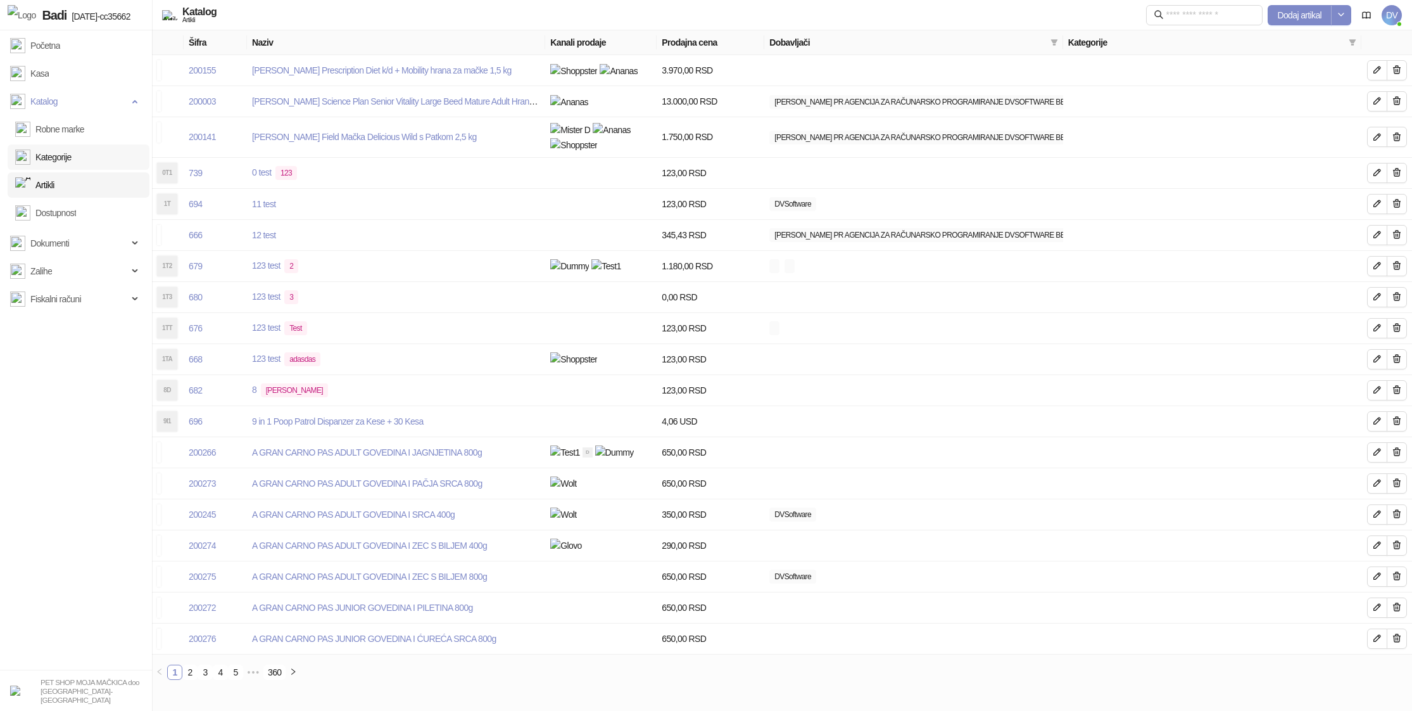
click at [49, 169] on link "Kategorije" at bounding box center [43, 156] width 56 height 25
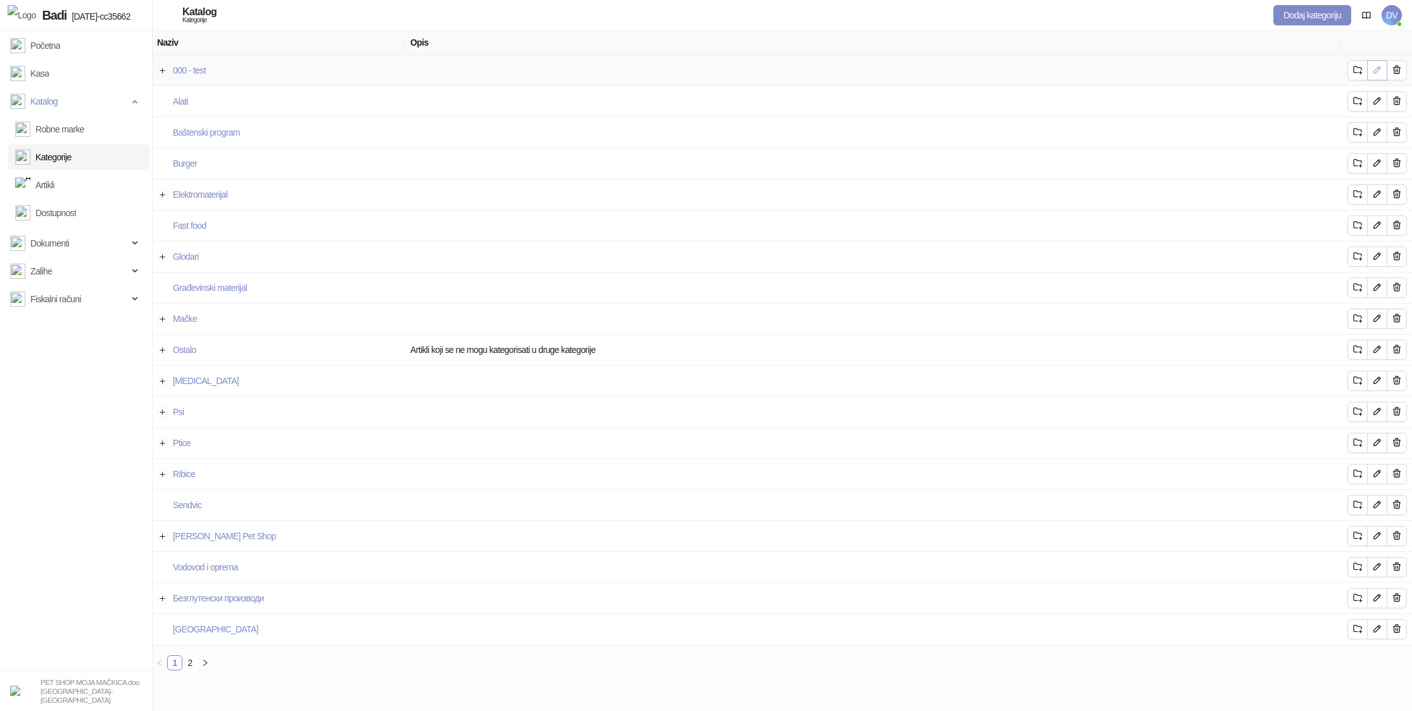
click at [1380, 70] on icon "button" at bounding box center [1377, 69] width 6 height 6
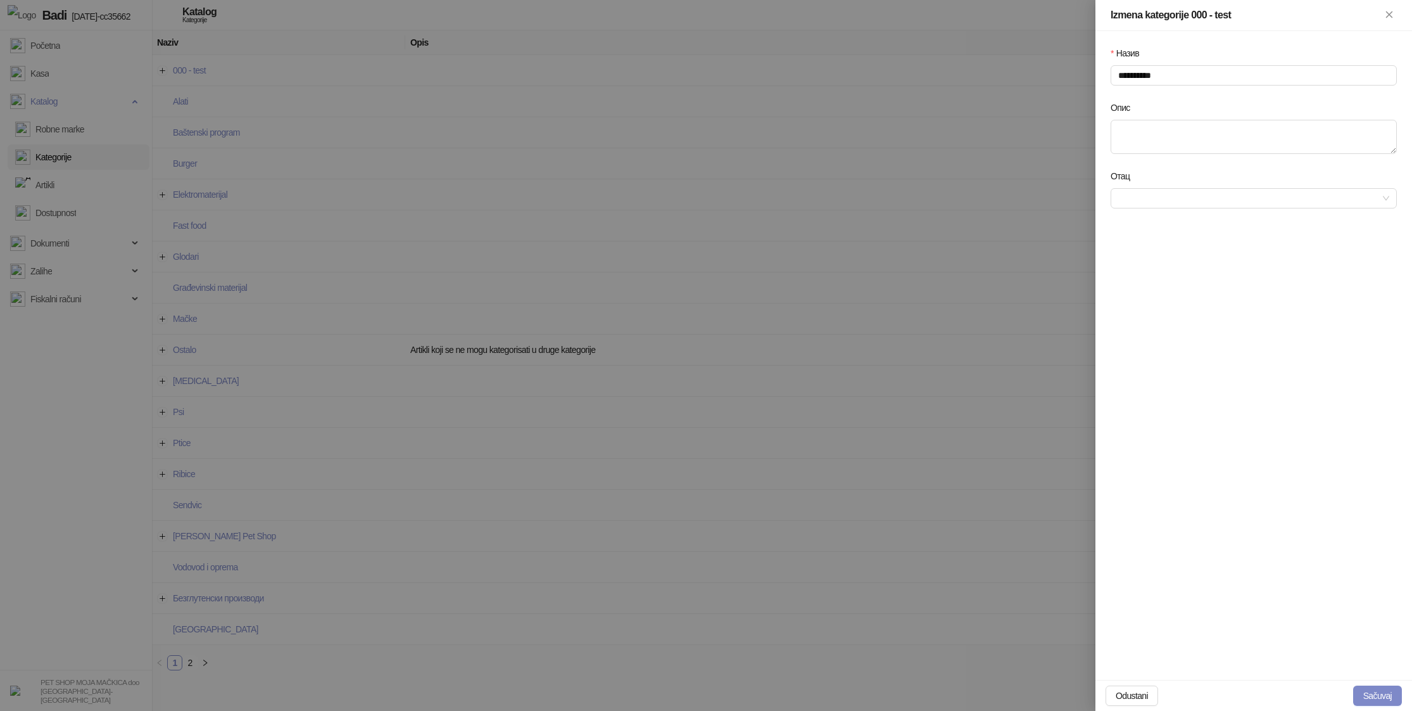
click at [1008, 165] on div at bounding box center [706, 355] width 1412 height 711
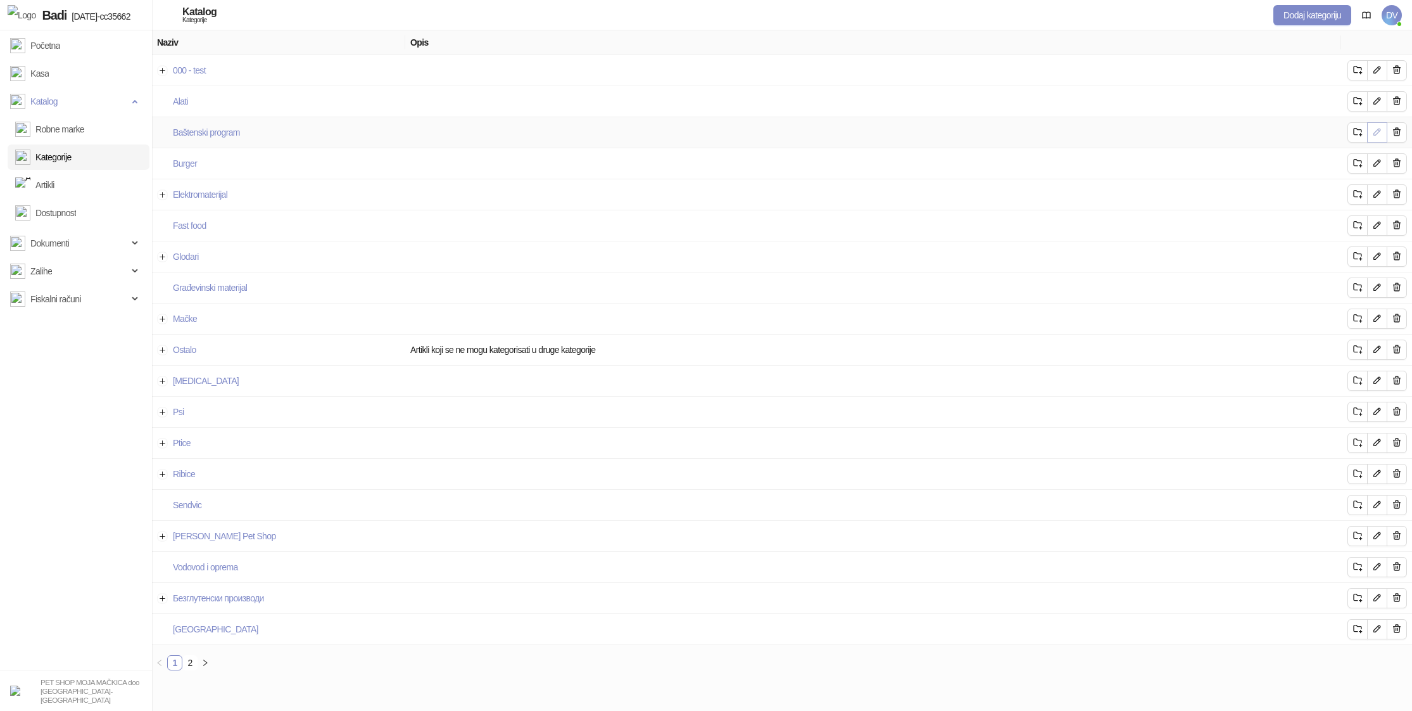
click at [1379, 127] on icon "button" at bounding box center [1377, 132] width 10 height 10
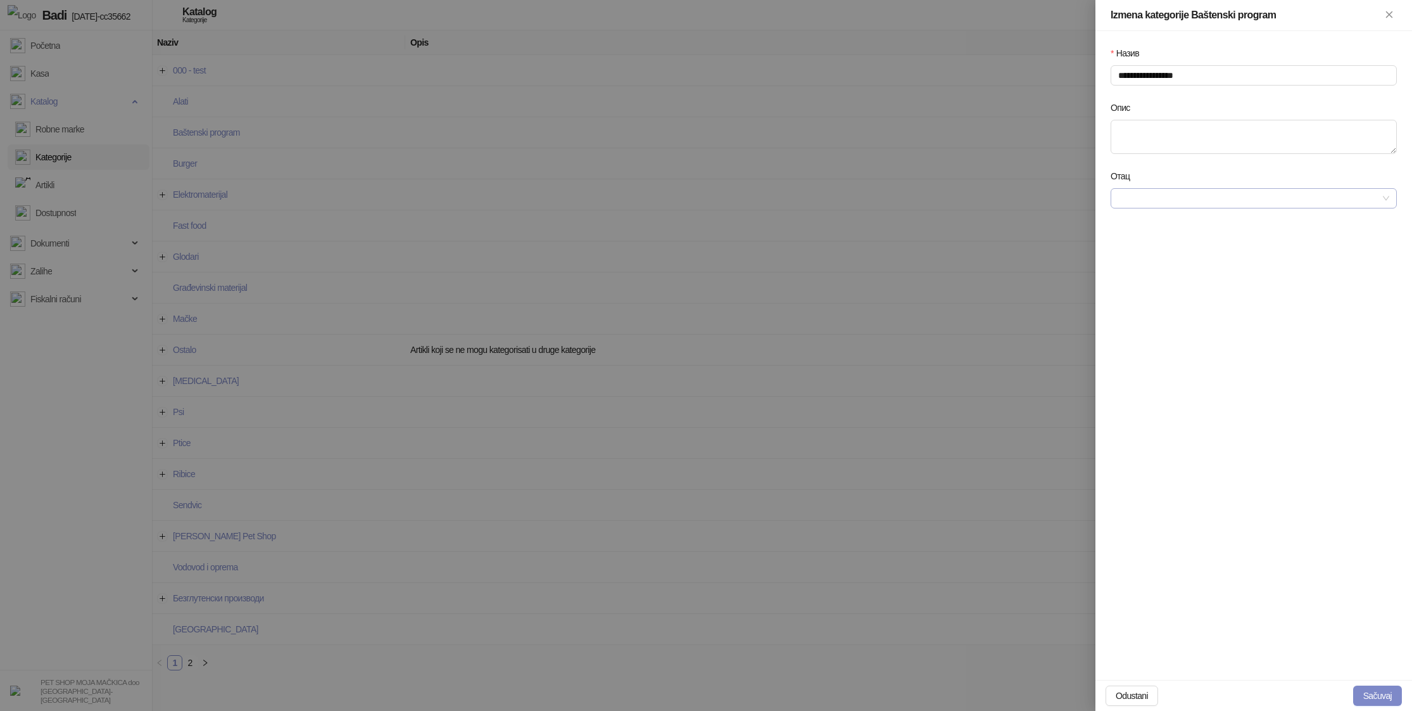
click at [1297, 202] on input "Отац" at bounding box center [1248, 198] width 260 height 19
click at [937, 241] on div at bounding box center [706, 355] width 1412 height 711
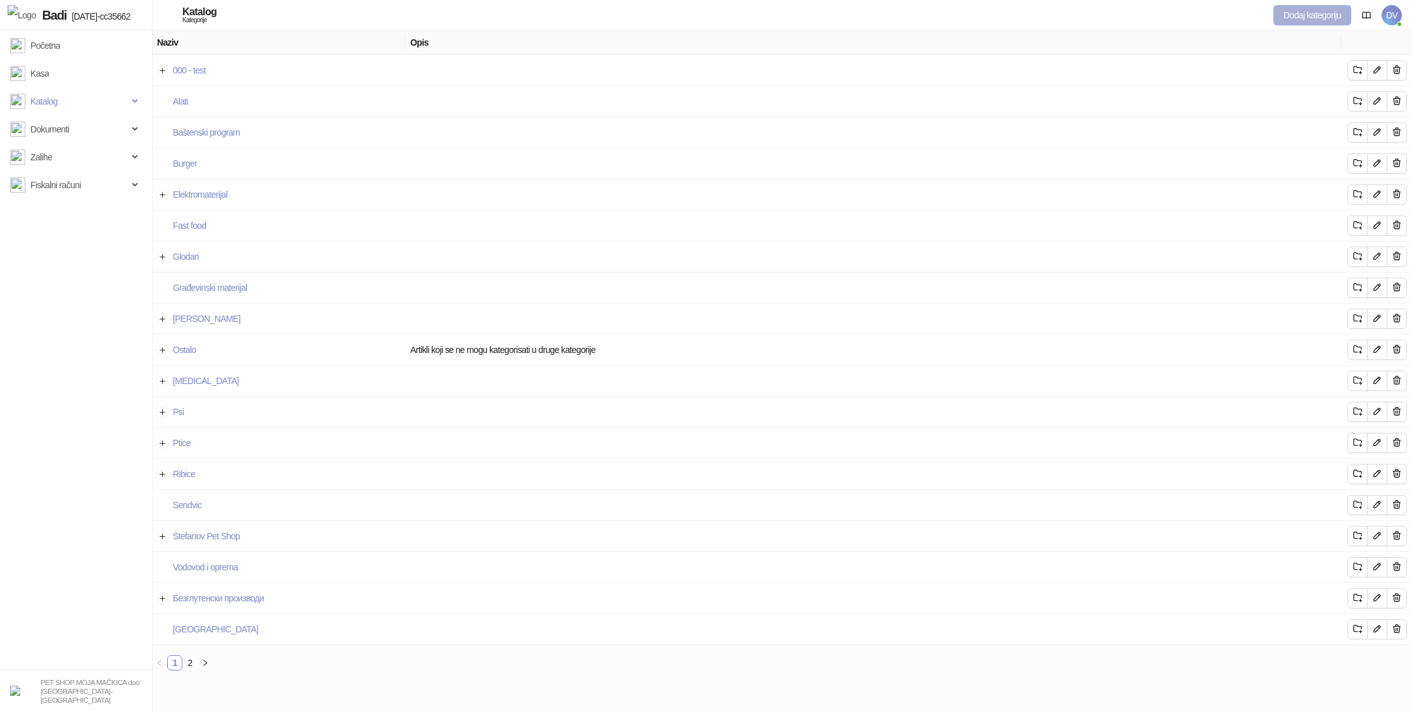
click at [1326, 12] on span "Dodaj kategoriju" at bounding box center [1313, 15] width 58 height 10
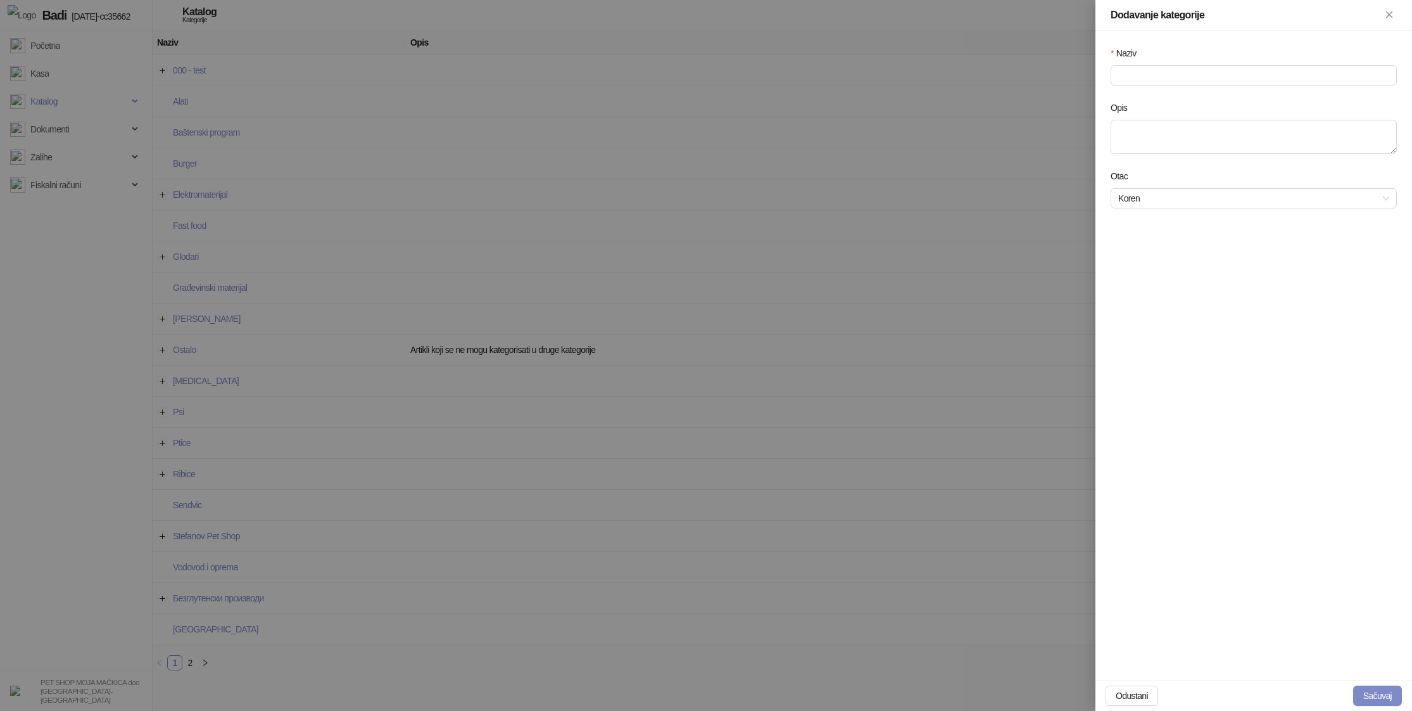
click at [950, 149] on div at bounding box center [706, 355] width 1412 height 711
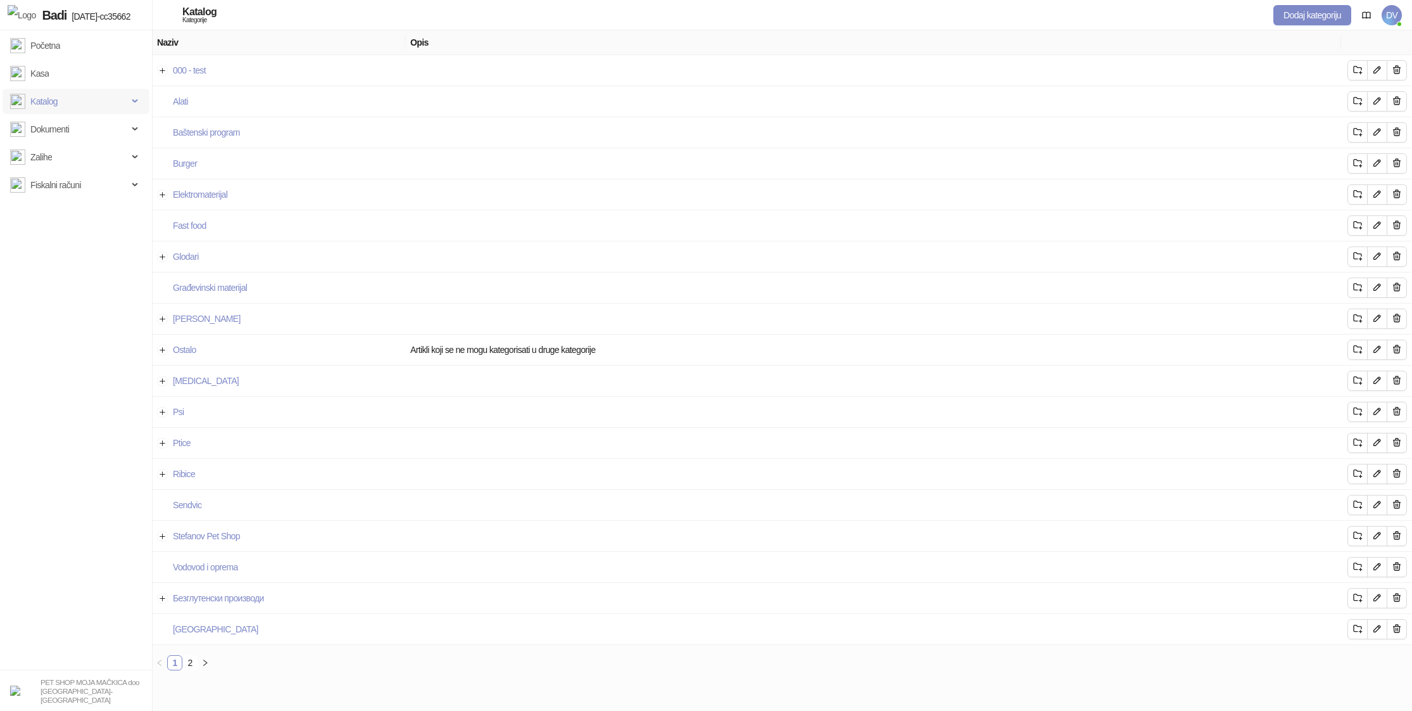
click at [89, 102] on span "Katalog" at bounding box center [69, 101] width 118 height 25
click at [54, 191] on link "Artikli" at bounding box center [34, 184] width 39 height 25
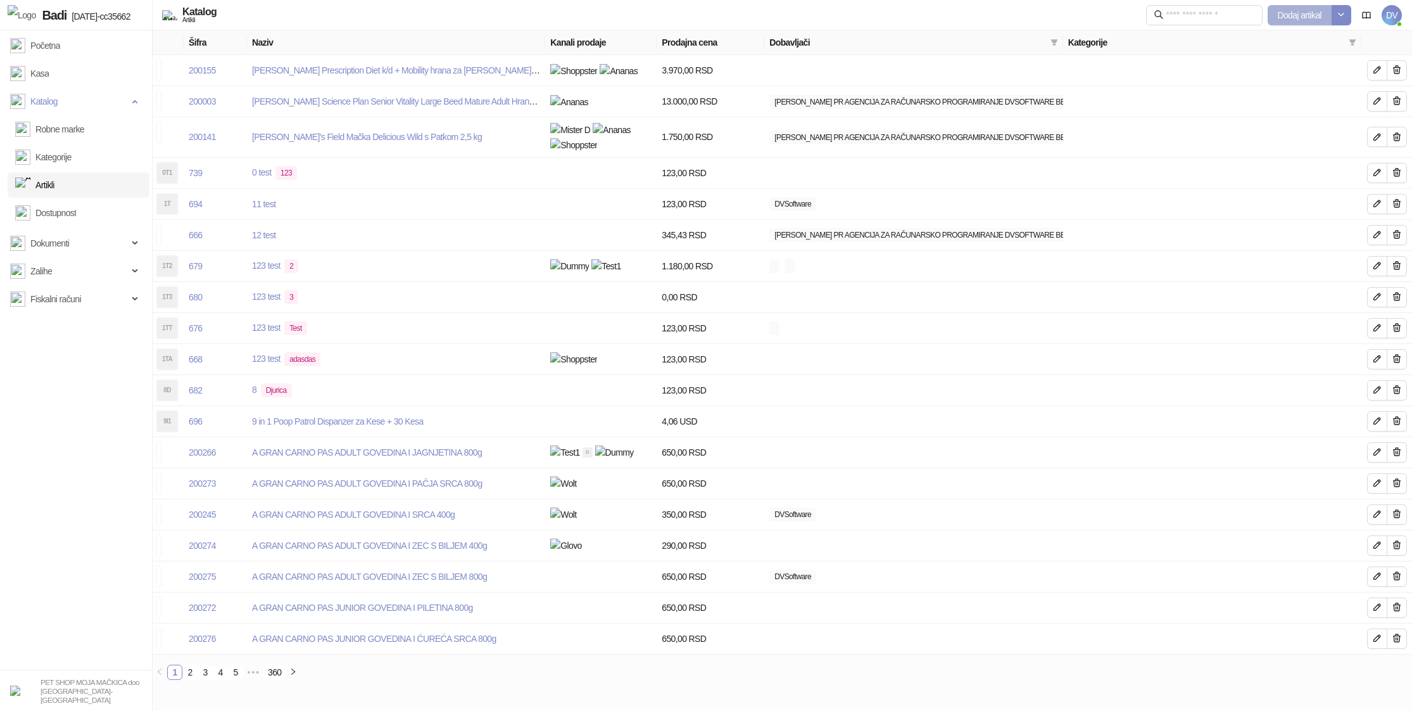
click at [1300, 13] on span "Dodaj artikal" at bounding box center [1300, 15] width 44 height 10
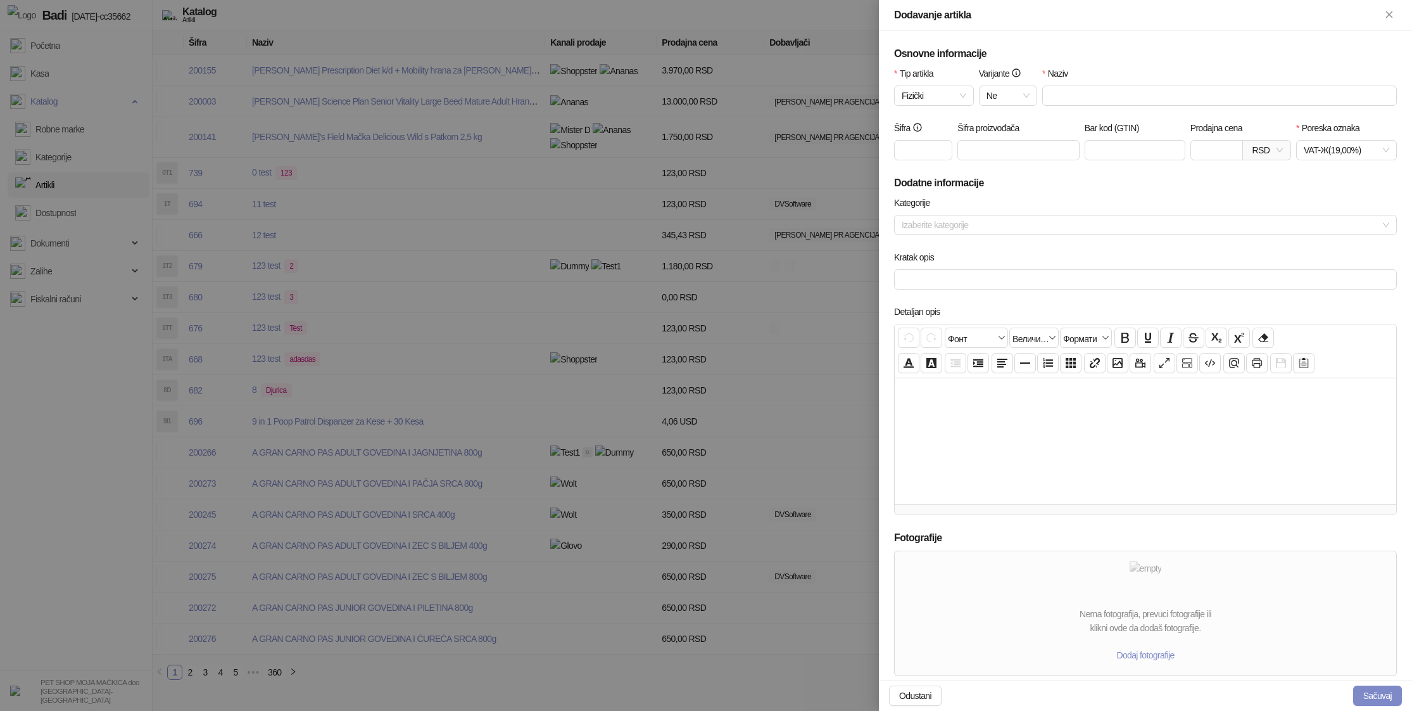
click at [750, 39] on div at bounding box center [706, 355] width 1412 height 711
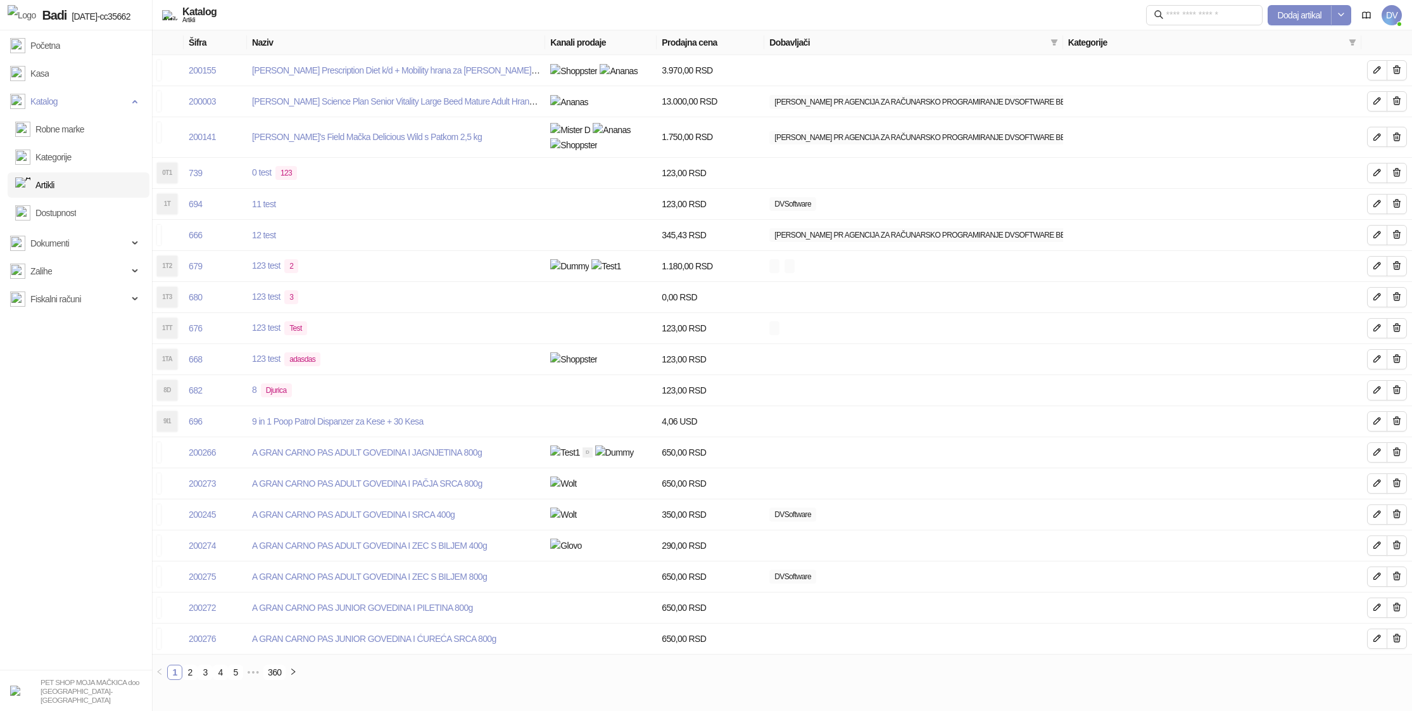
click at [1393, 14] on span "DV" at bounding box center [1392, 15] width 20 height 20
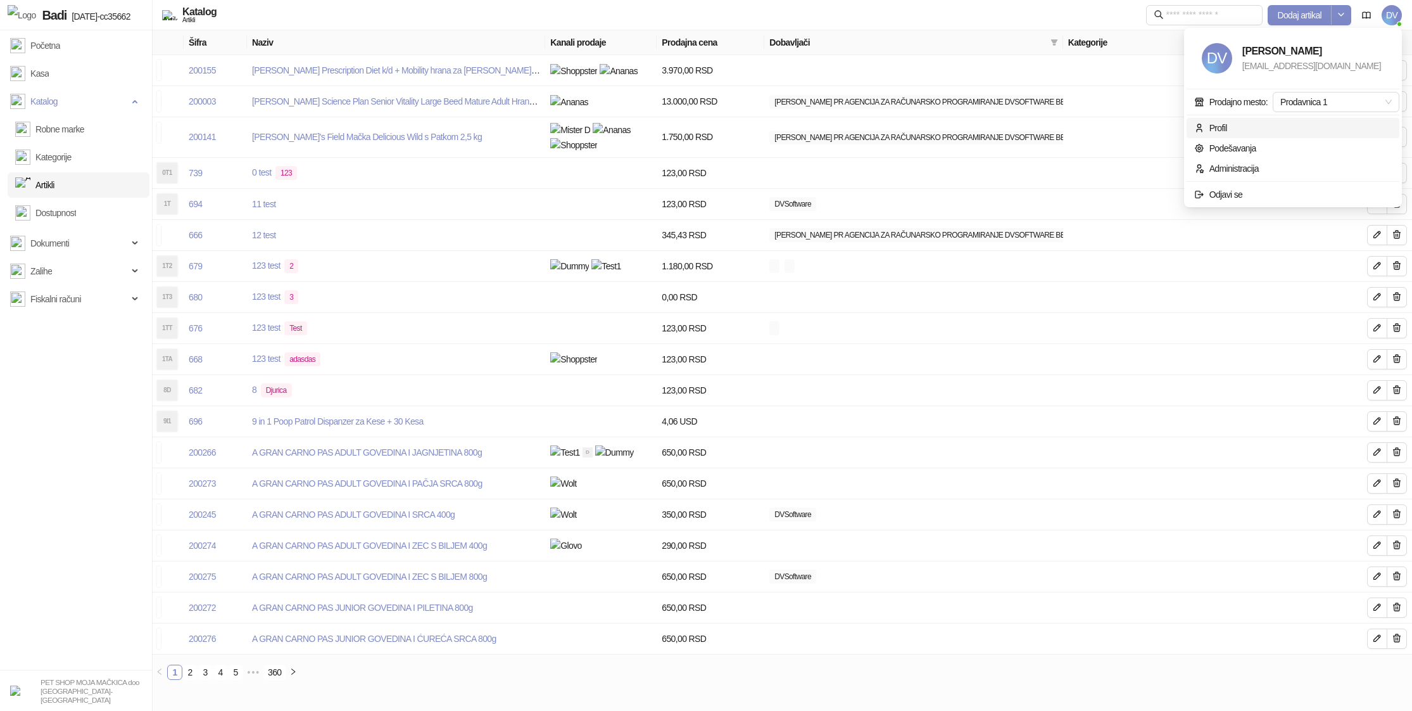
click at [1251, 128] on span "Profil" at bounding box center [1293, 128] width 198 height 14
type input "**********"
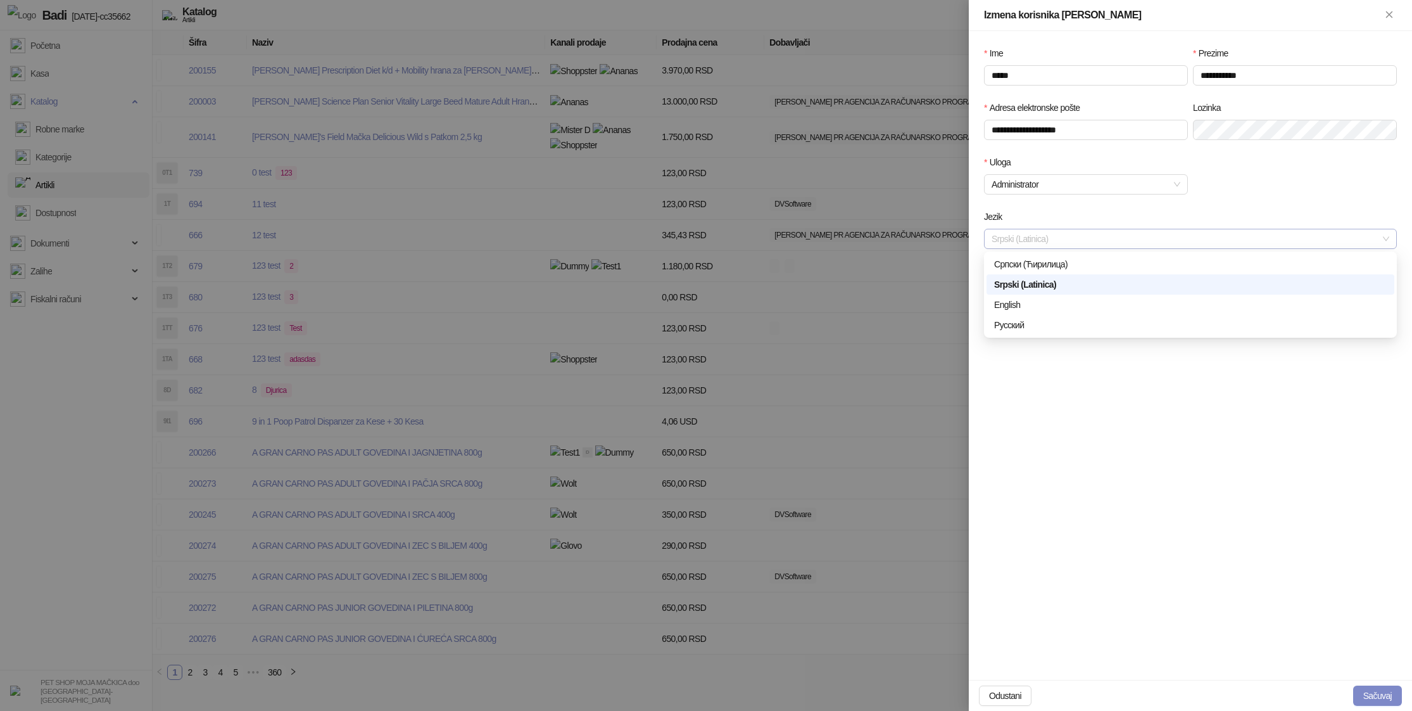
click at [1069, 240] on span "Srpski (Latinica)" at bounding box center [1191, 238] width 398 height 19
click at [1041, 306] on div "English" at bounding box center [1190, 305] width 393 height 14
click at [1365, 692] on button "Sačuvaj" at bounding box center [1377, 695] width 49 height 20
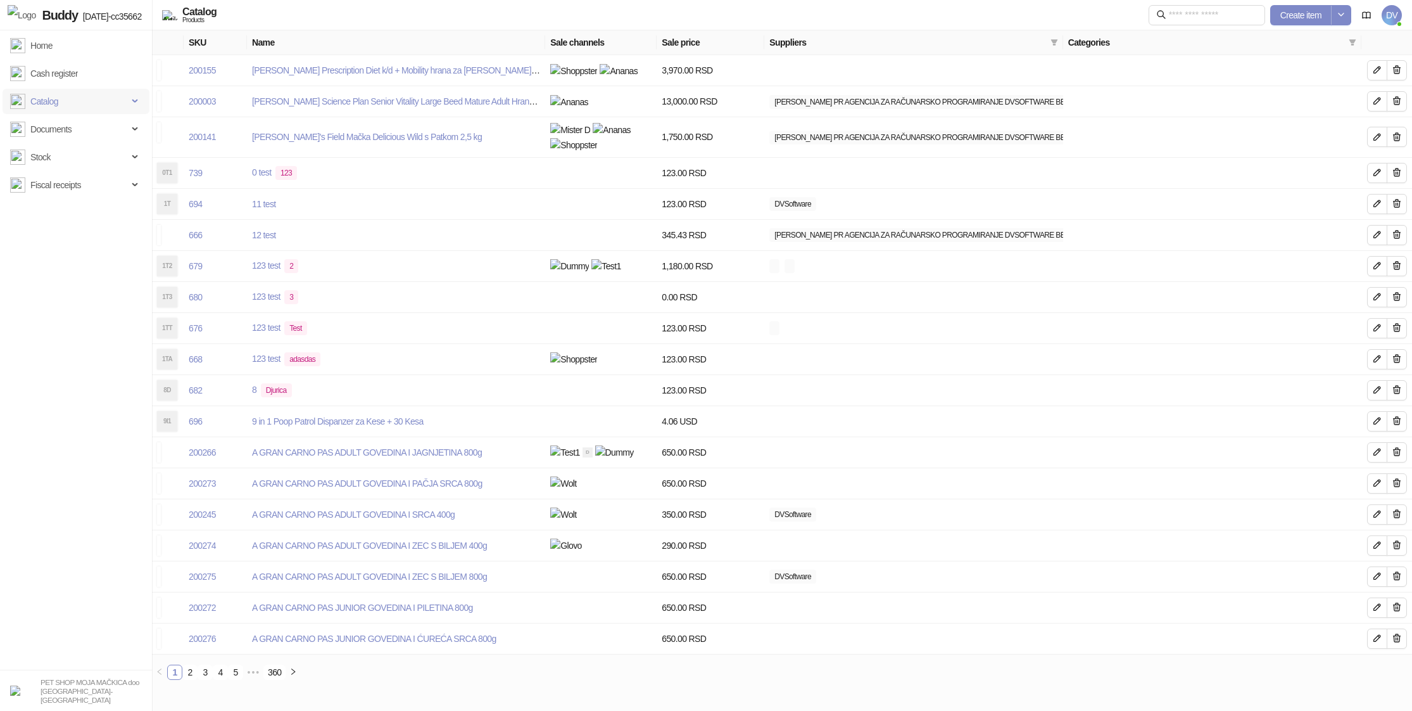
click at [89, 89] on span "Catalog" at bounding box center [69, 101] width 118 height 25
click at [1296, 4] on div "Create item" at bounding box center [1250, 15] width 203 height 31
click at [1293, 20] on span "Create item" at bounding box center [1301, 15] width 41 height 10
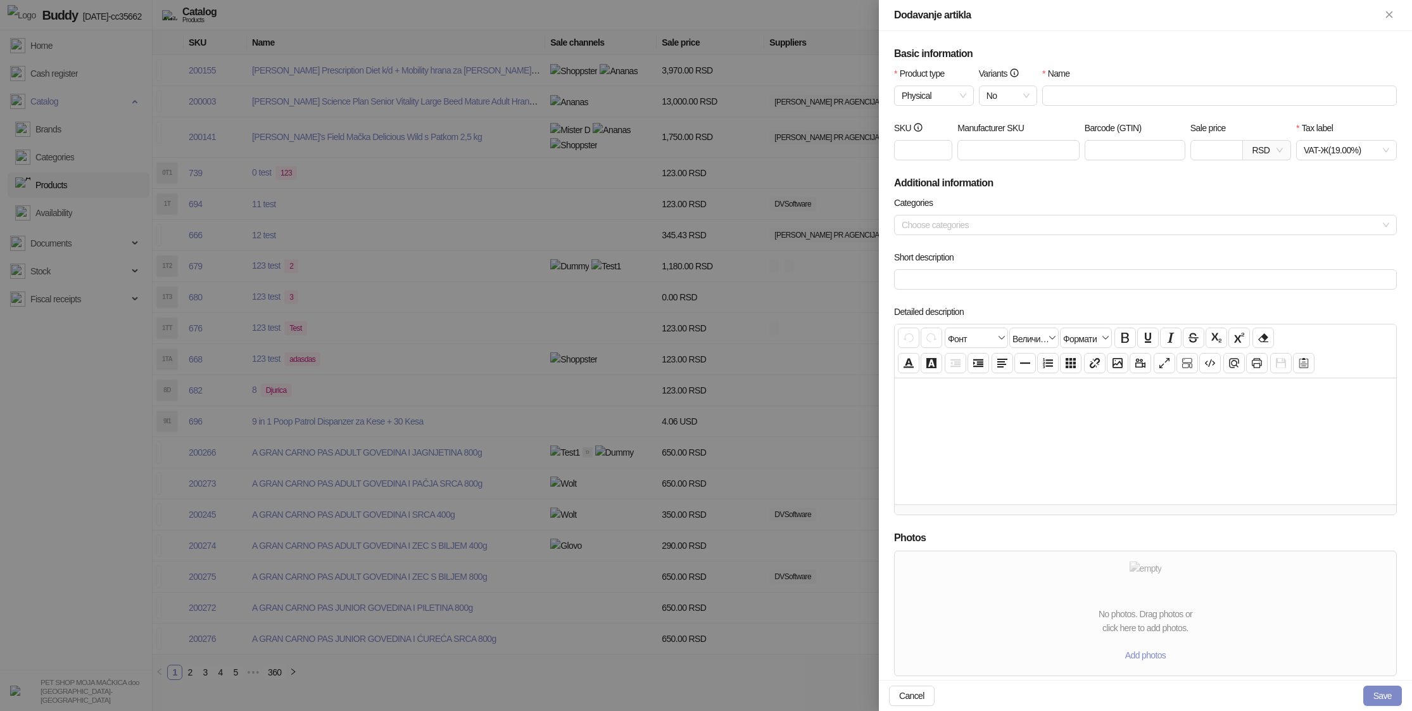
click at [814, 68] on div at bounding box center [706, 355] width 1412 height 711
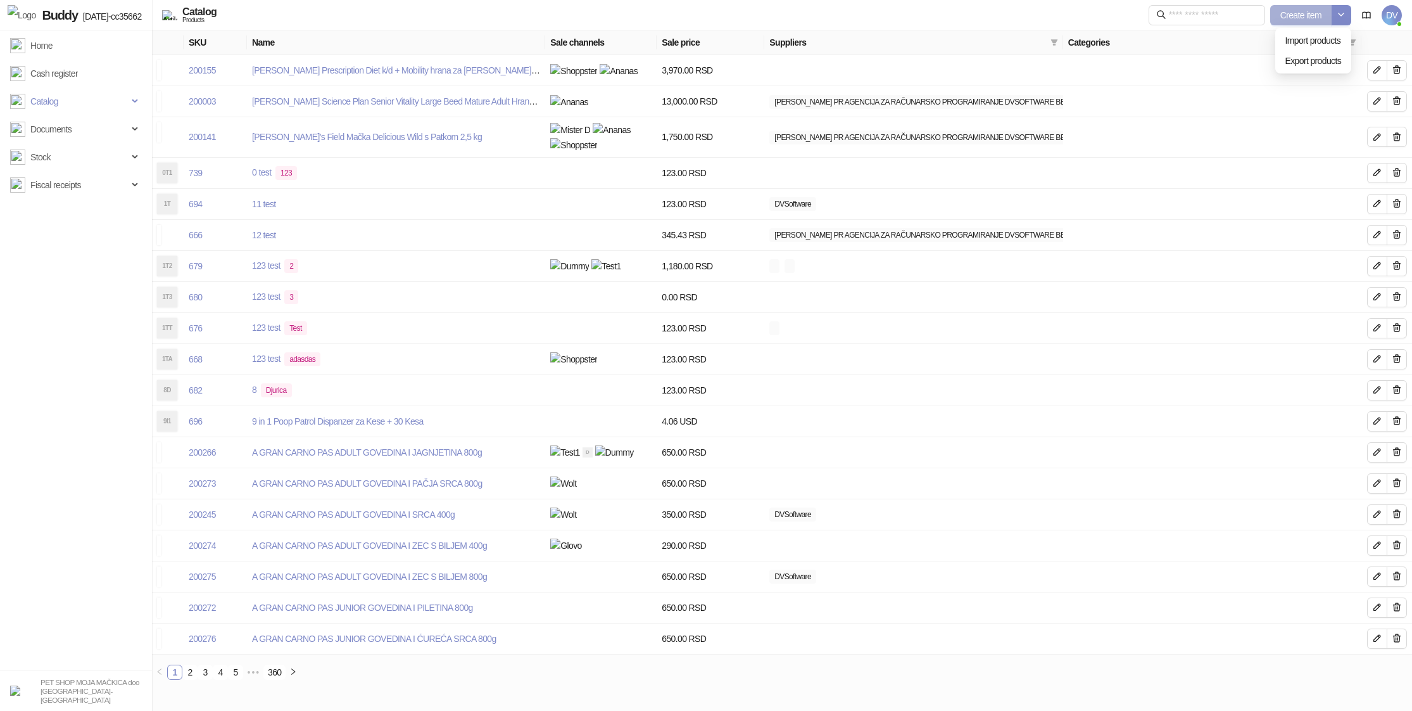
click at [1297, 16] on span "Create item" at bounding box center [1301, 15] width 41 height 10
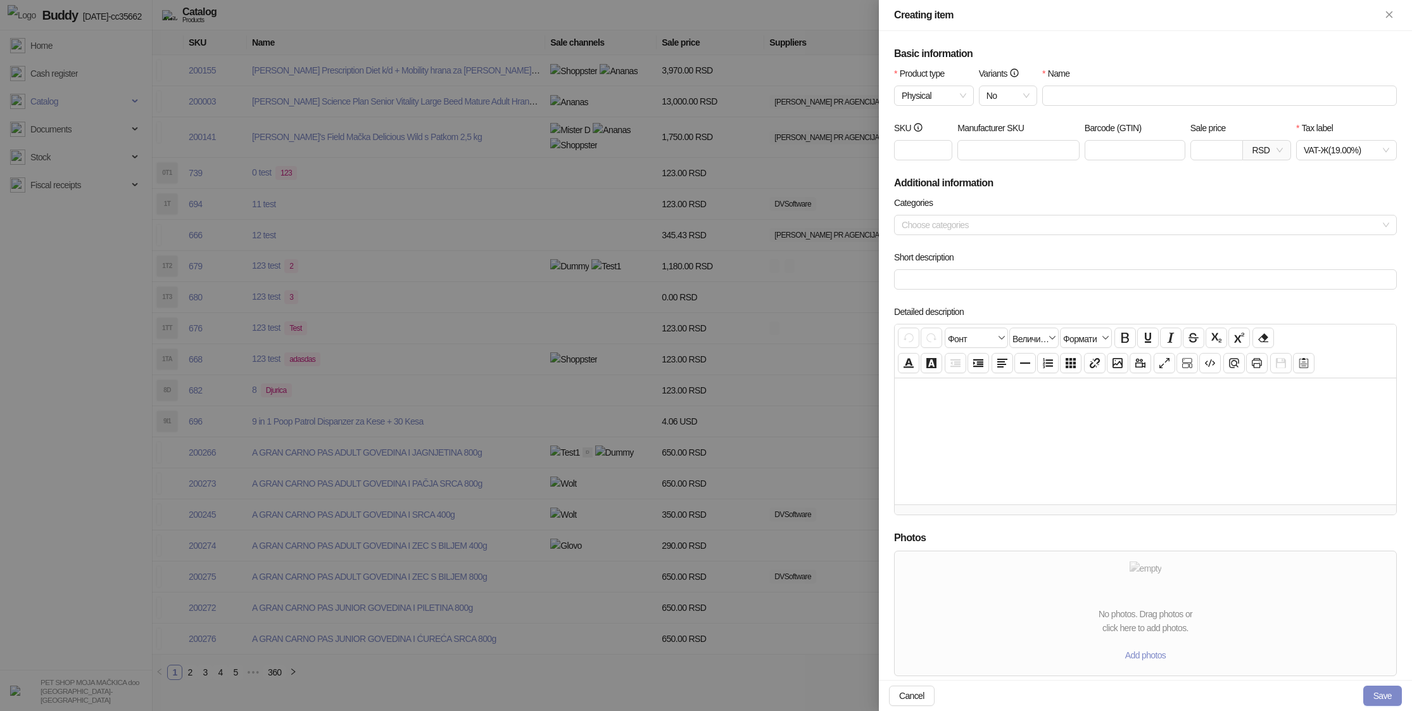
click at [740, 186] on div at bounding box center [706, 355] width 1412 height 711
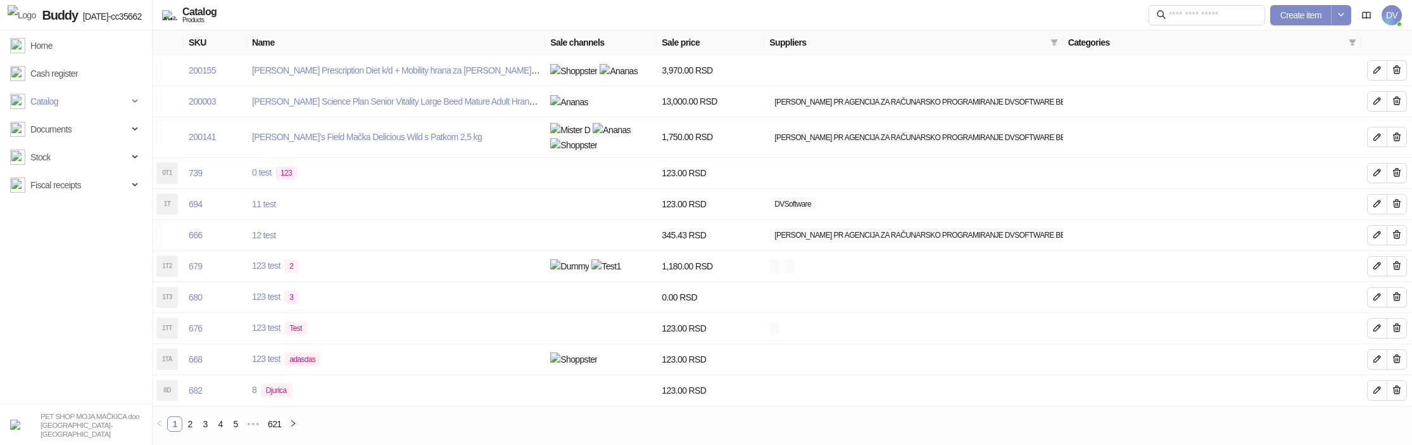
click at [82, 348] on ul "Home Cash register Catalog Documents Stock Fiscal receipts" at bounding box center [76, 216] width 152 height 373
